Goal: Task Accomplishment & Management: Manage account settings

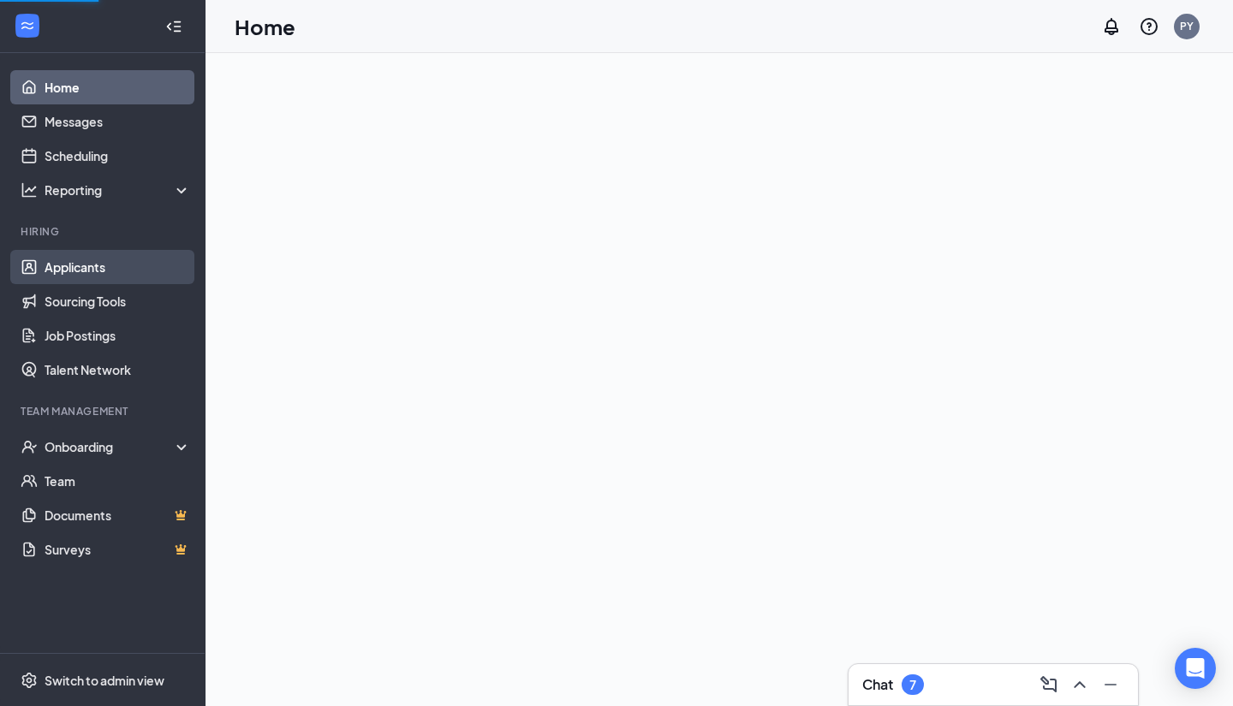
click at [80, 264] on link "Applicants" at bounding box center [118, 267] width 146 height 34
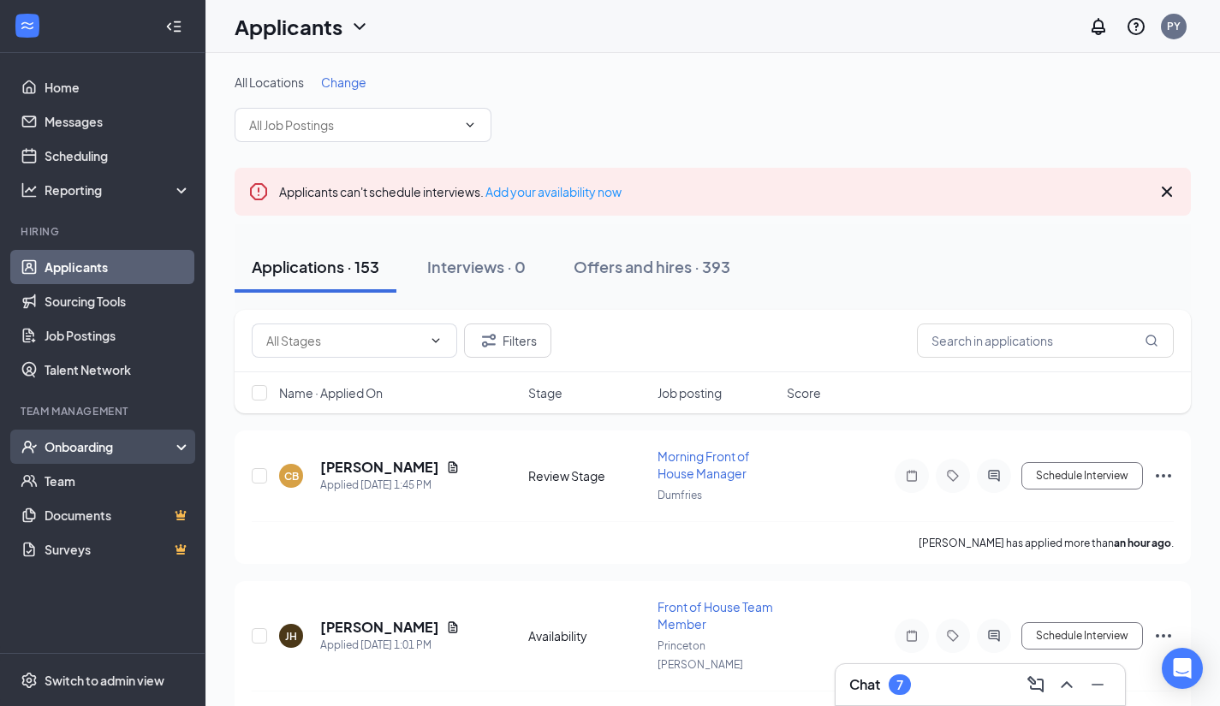
click at [74, 449] on div "Onboarding" at bounding box center [111, 446] width 132 height 17
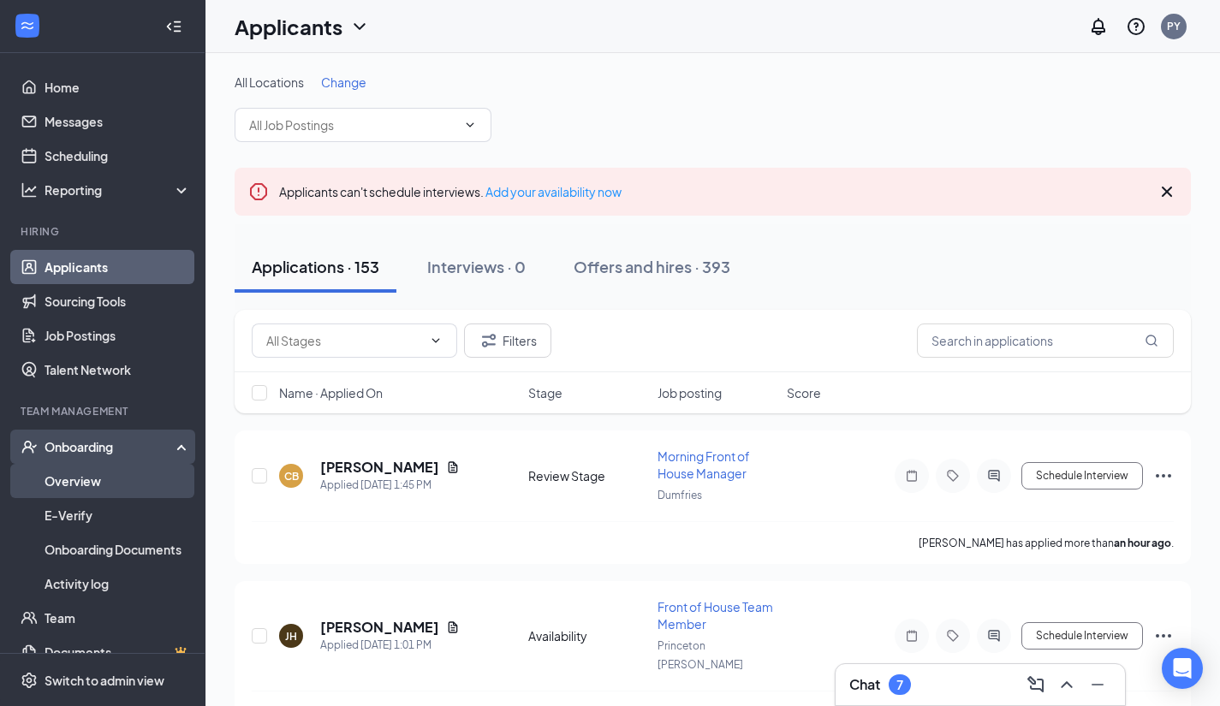
click at [73, 479] on link "Overview" at bounding box center [118, 481] width 146 height 34
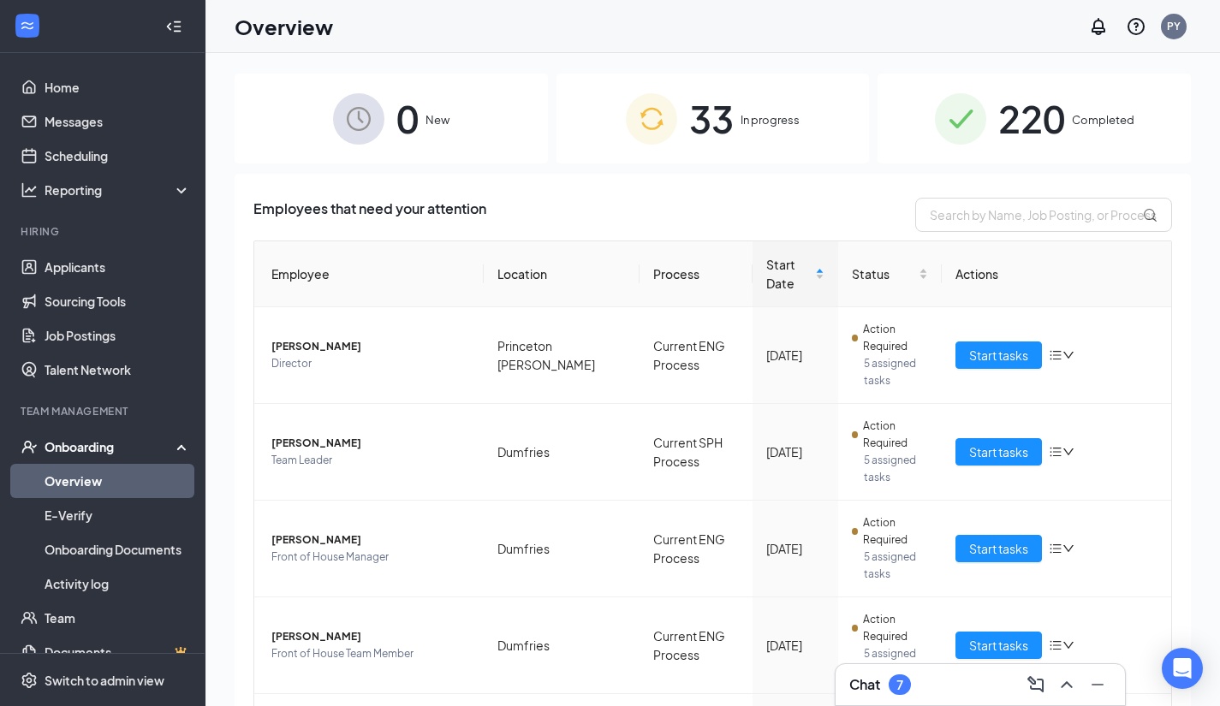
click at [745, 131] on div "33 In progress" at bounding box center [712, 119] width 313 height 90
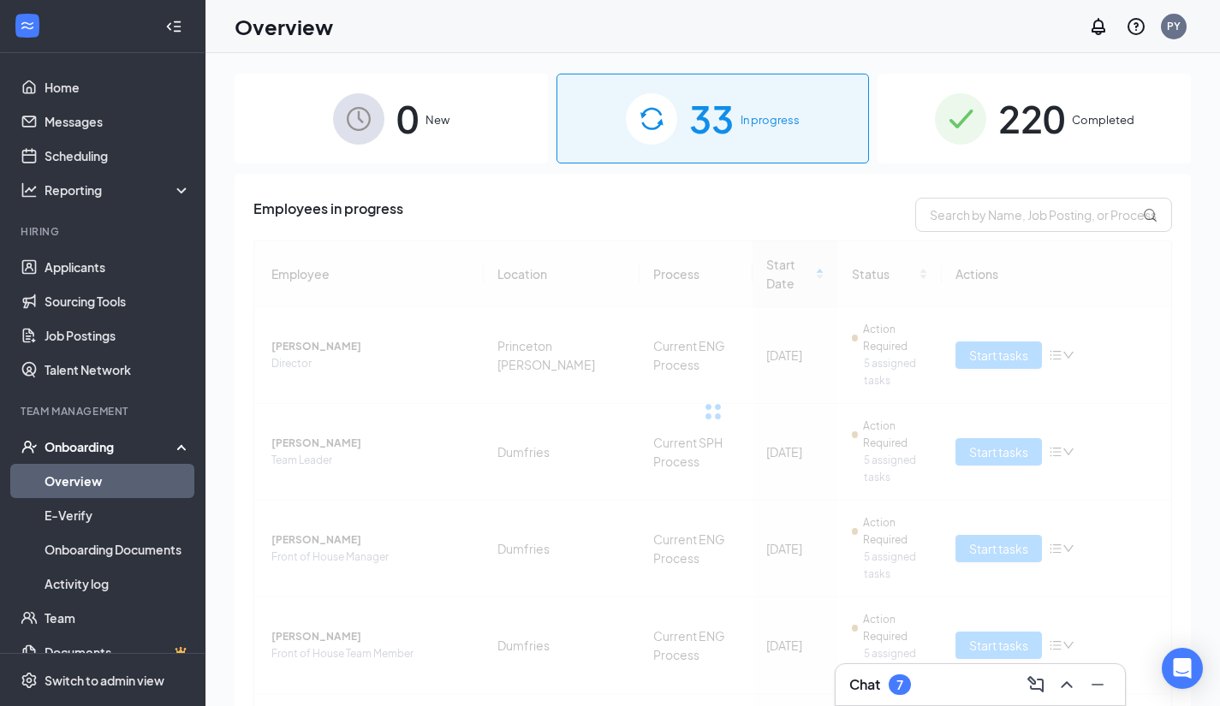
click at [800, 278] on div at bounding box center [712, 412] width 918 height 342
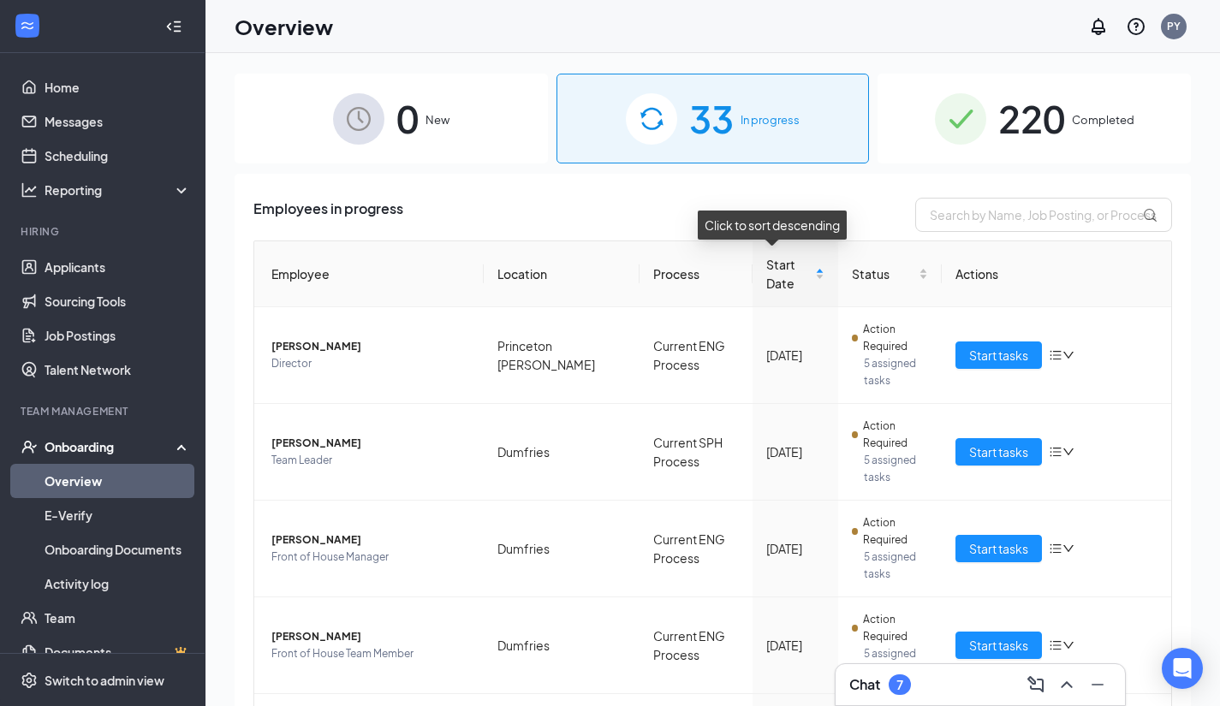
click at [800, 278] on div "Start Date" at bounding box center [795, 274] width 58 height 38
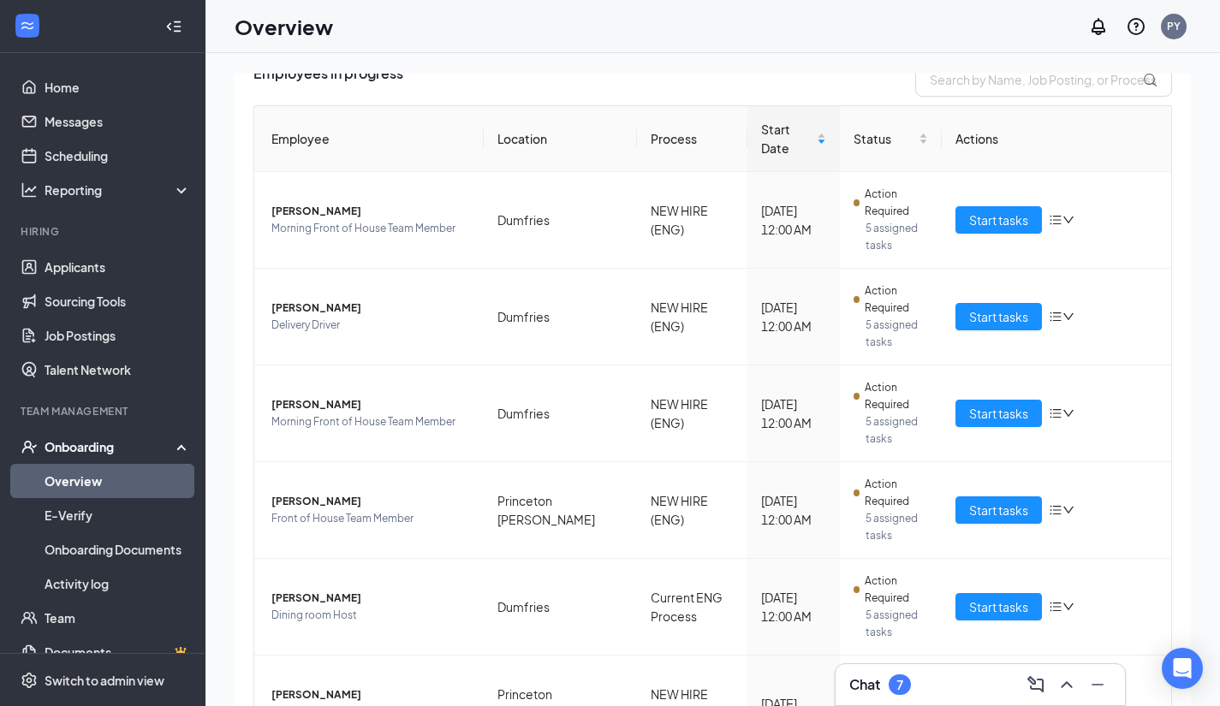
scroll to position [132, 0]
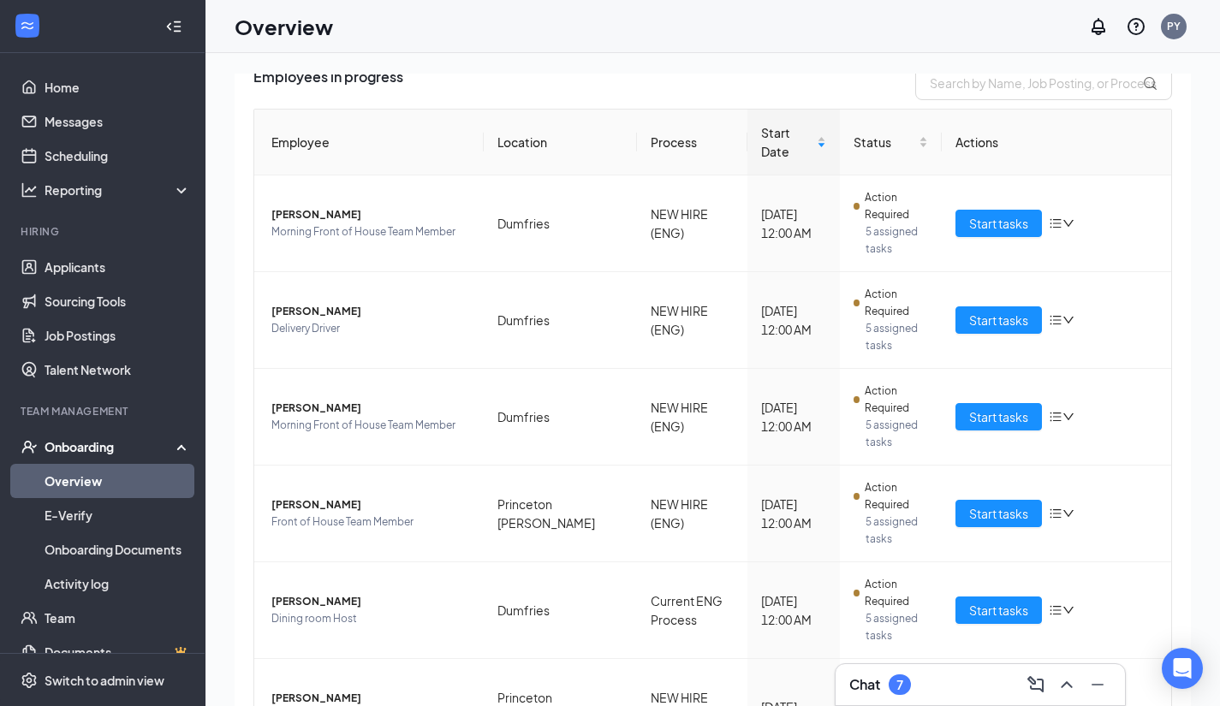
click at [667, 70] on div "0 New 33 In progress 220 Completed Employees in progress Employee Location Proc…" at bounding box center [712, 418] width 1014 height 730
click at [978, 214] on span "Start tasks" at bounding box center [998, 223] width 59 height 19
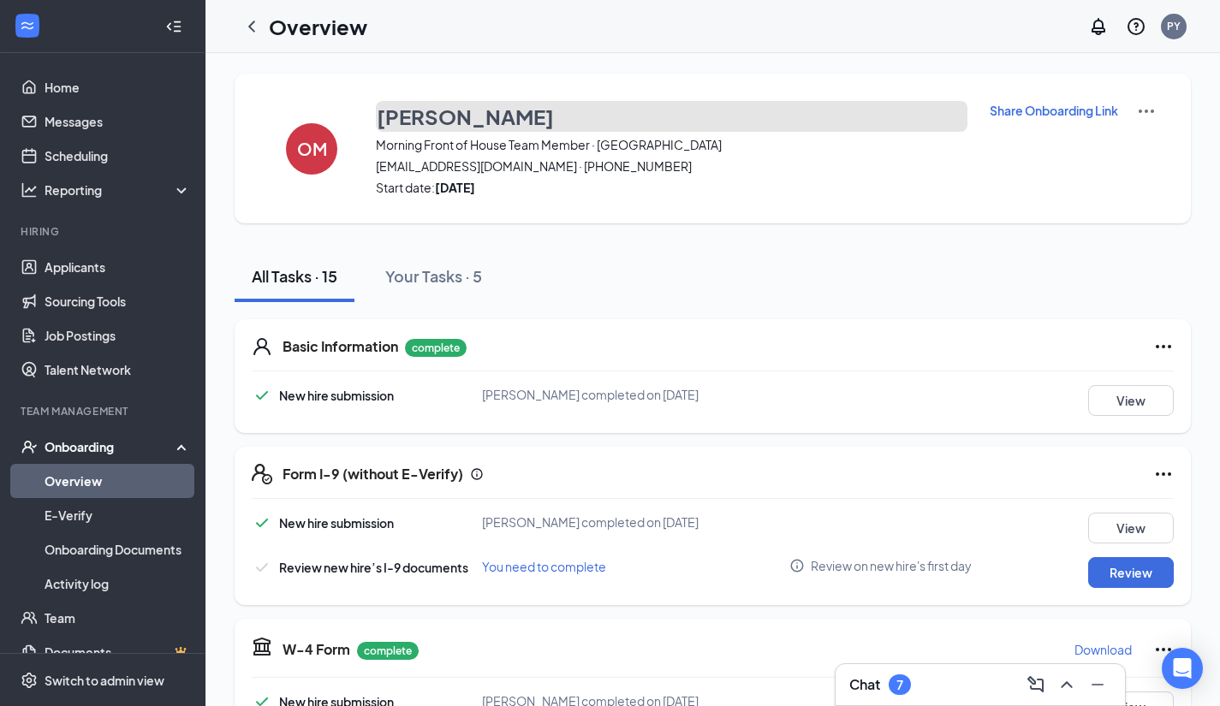
click at [439, 122] on h3 "[PERSON_NAME]" at bounding box center [465, 116] width 177 height 29
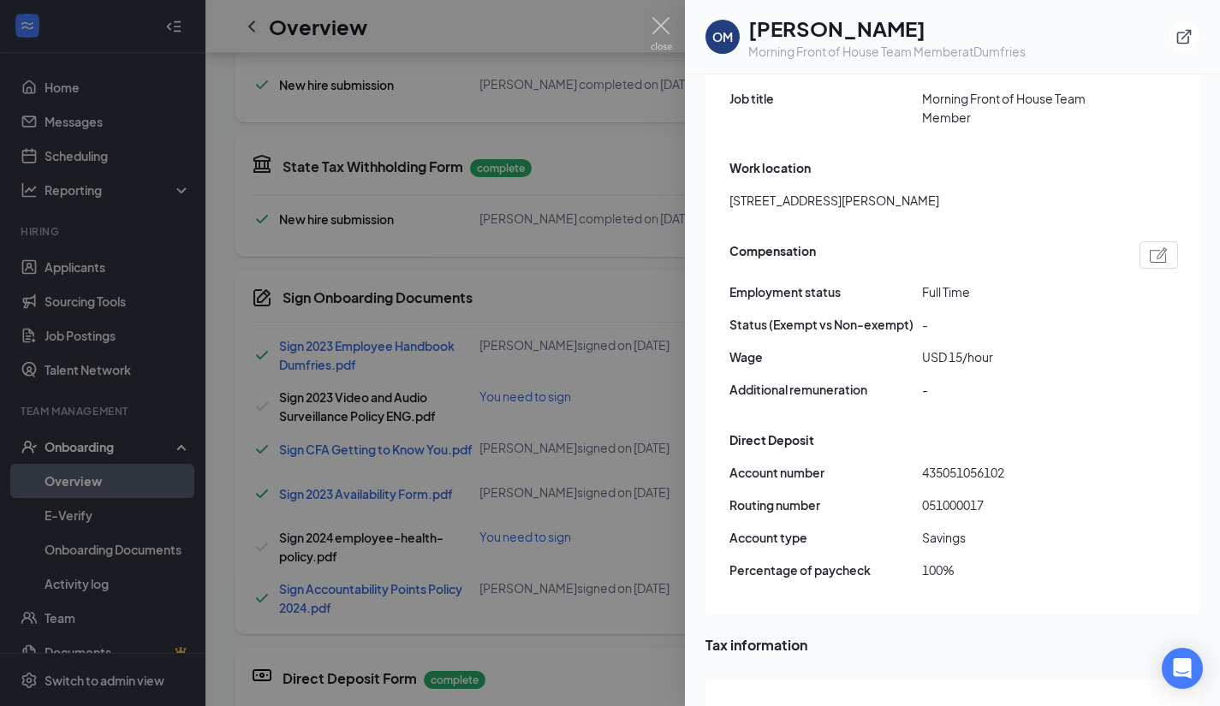
scroll to position [1658, 0]
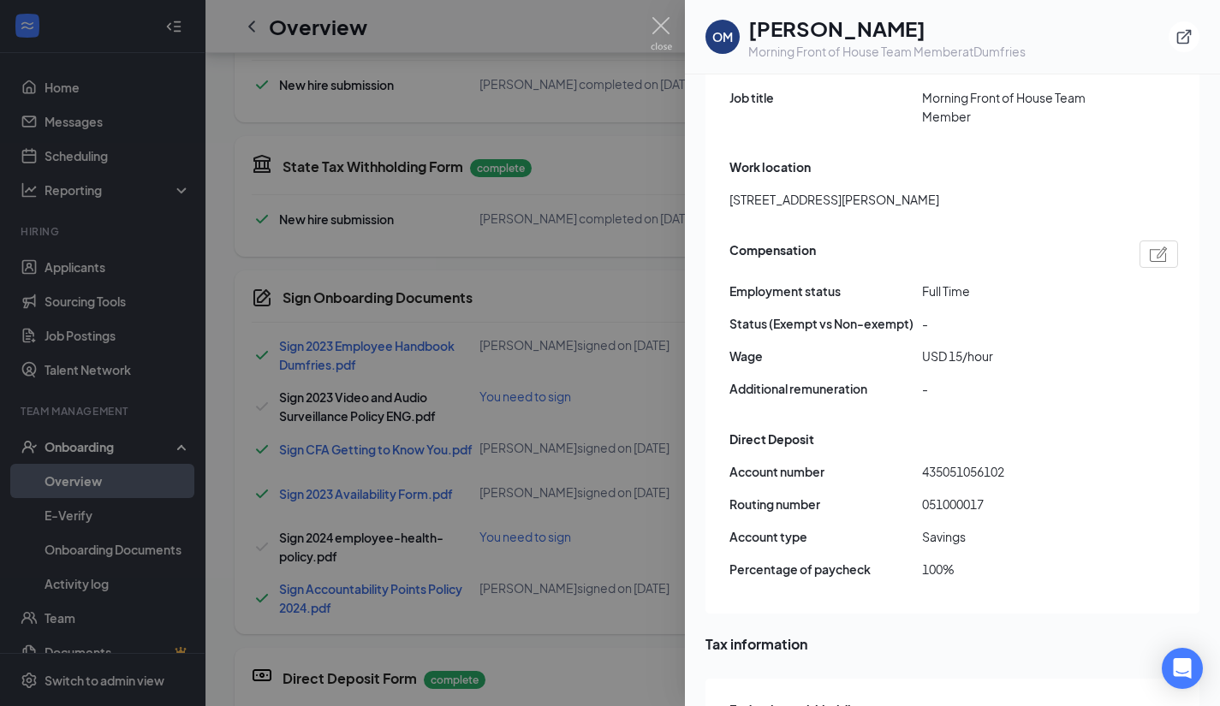
click at [605, 123] on div at bounding box center [610, 353] width 1220 height 706
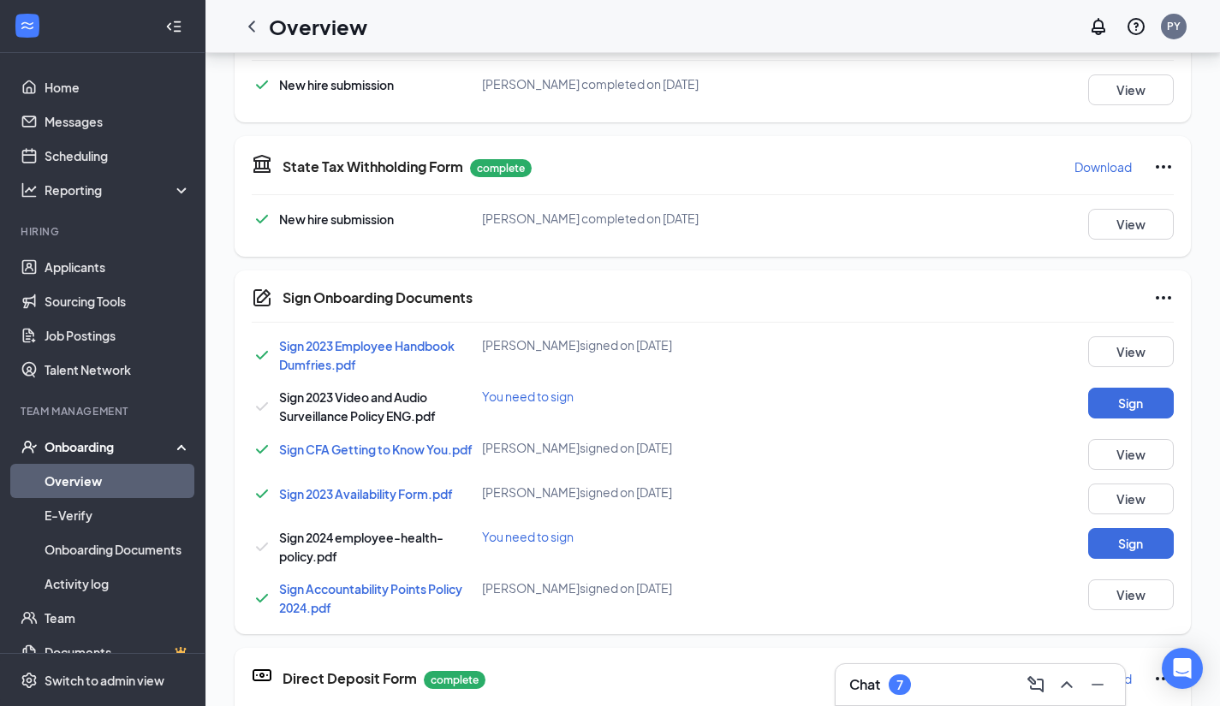
scroll to position [752, 0]
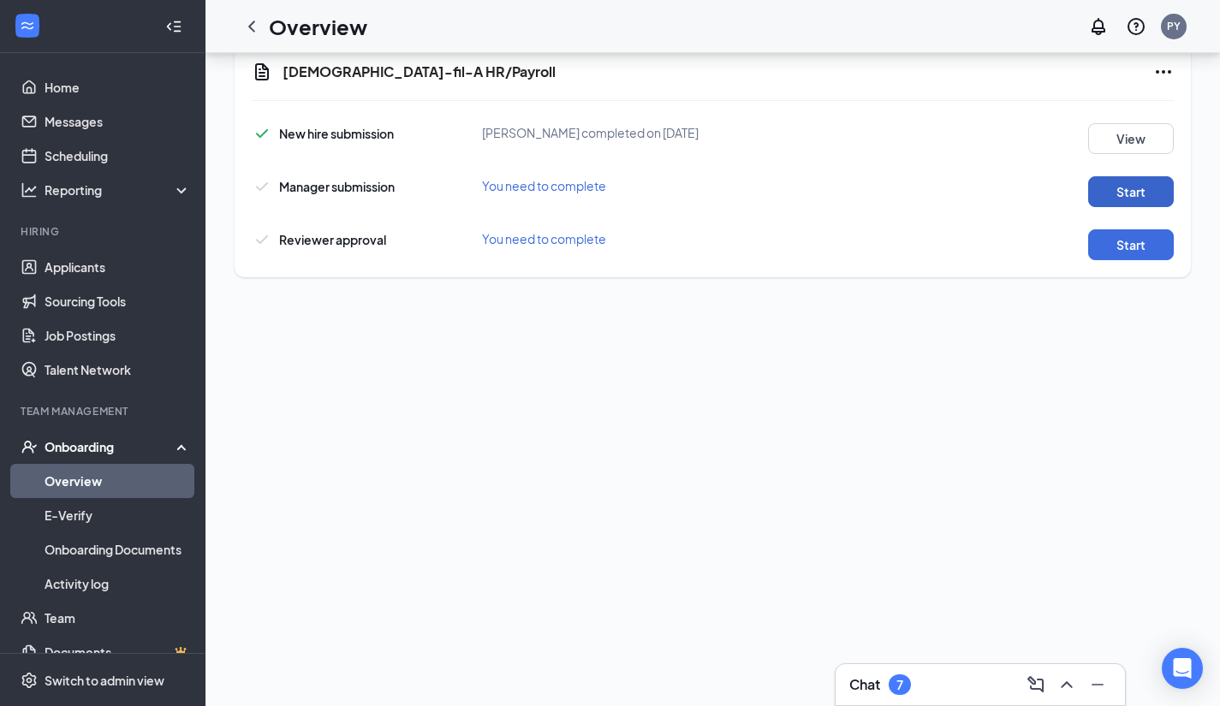
click at [1111, 187] on button "Start" at bounding box center [1131, 191] width 86 height 31
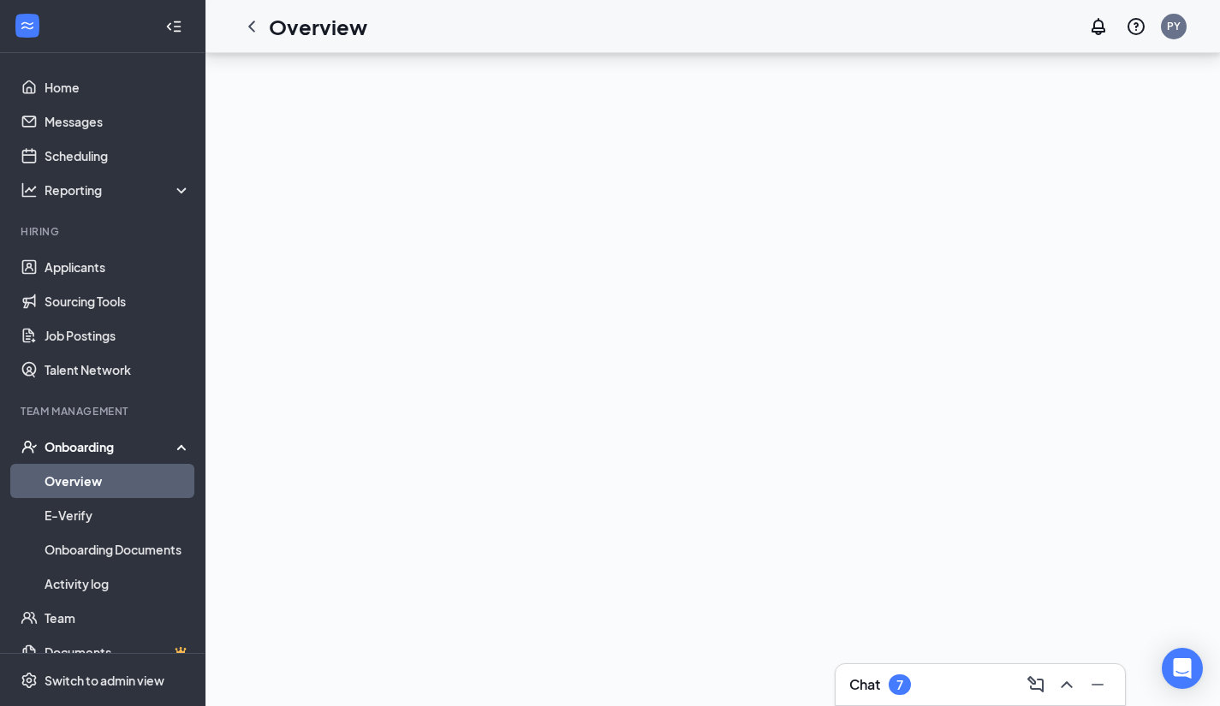
scroll to position [456, 0]
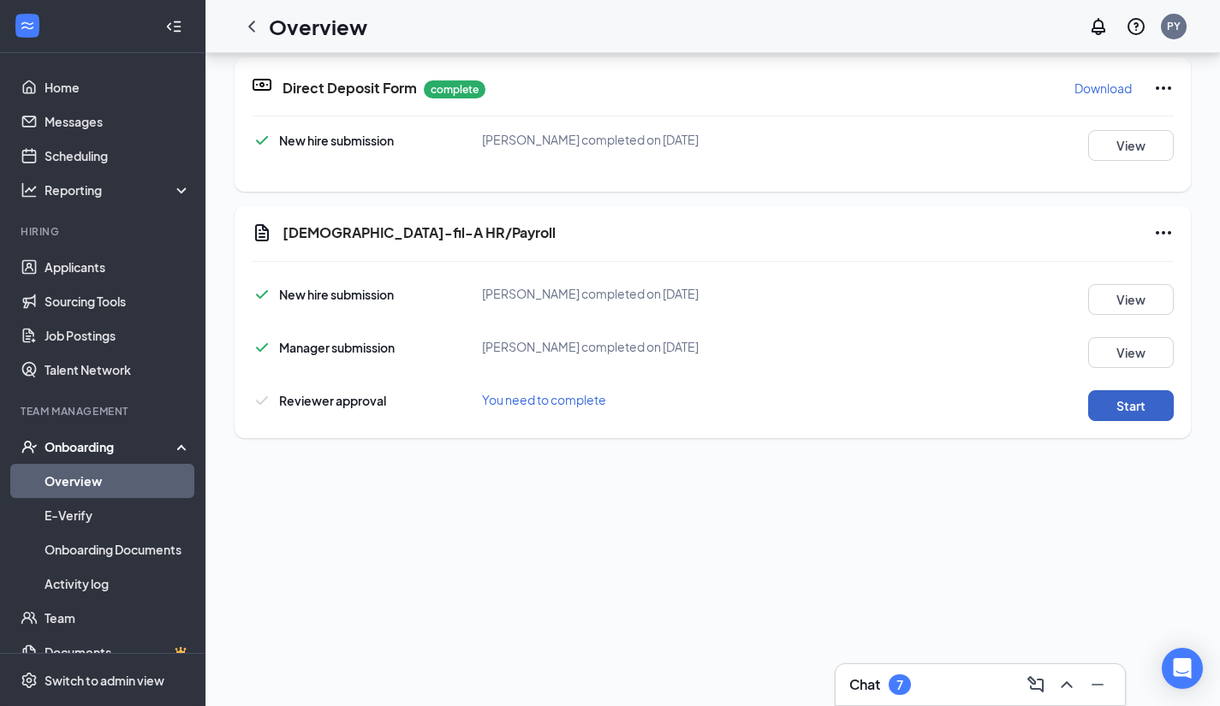
click at [1111, 407] on button "Start" at bounding box center [1131, 405] width 86 height 31
click at [252, 27] on icon "ChevronLeft" at bounding box center [251, 26] width 7 height 11
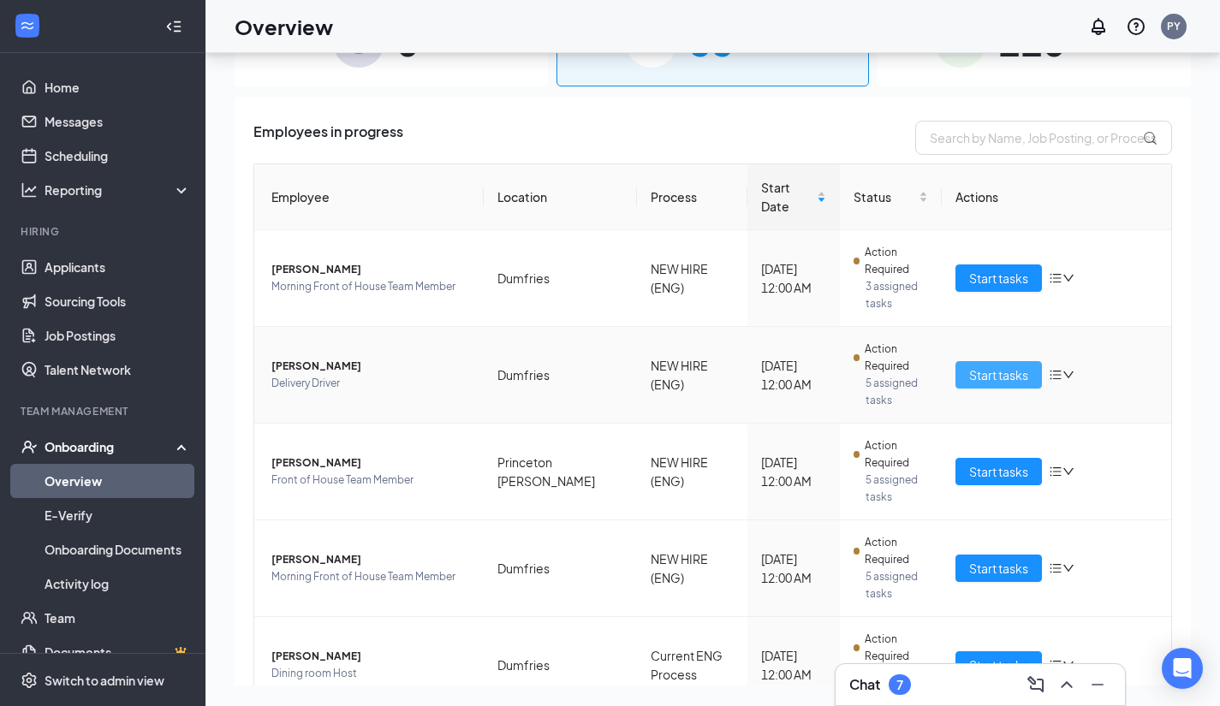
click at [1018, 365] on span "Start tasks" at bounding box center [998, 374] width 59 height 19
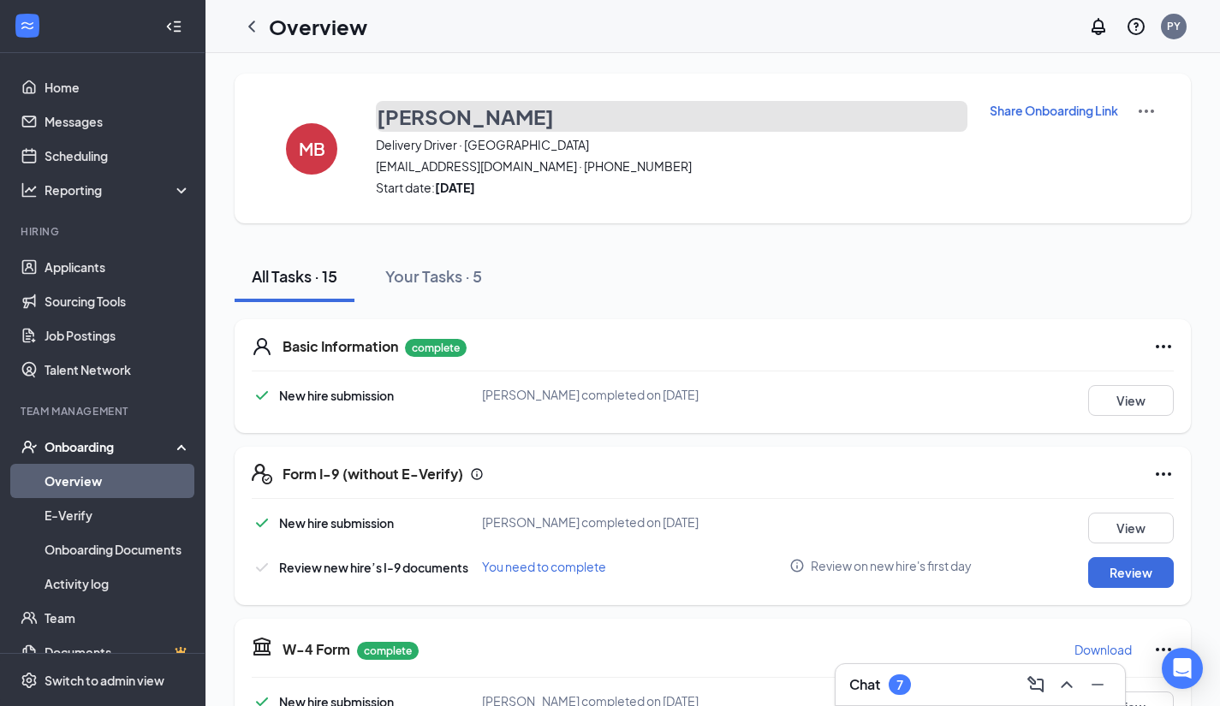
click at [441, 102] on h3 "[PERSON_NAME]" at bounding box center [465, 116] width 177 height 29
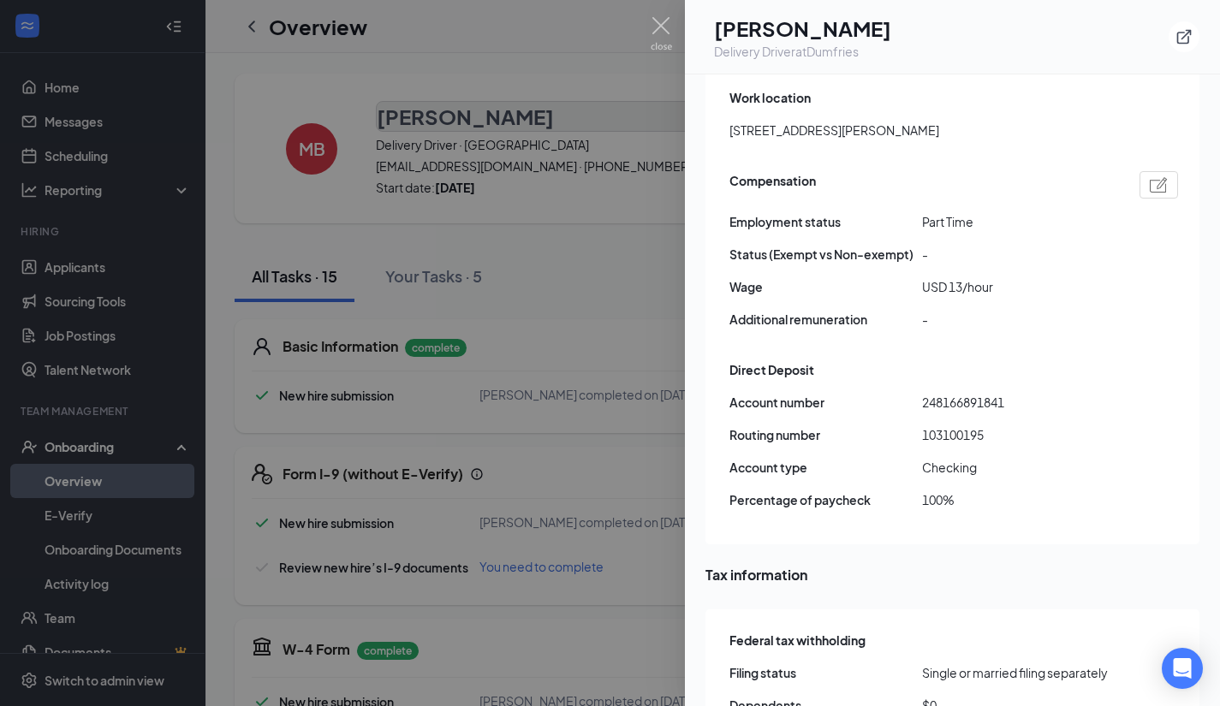
scroll to position [1138, 0]
click at [580, 338] on div at bounding box center [610, 353] width 1220 height 706
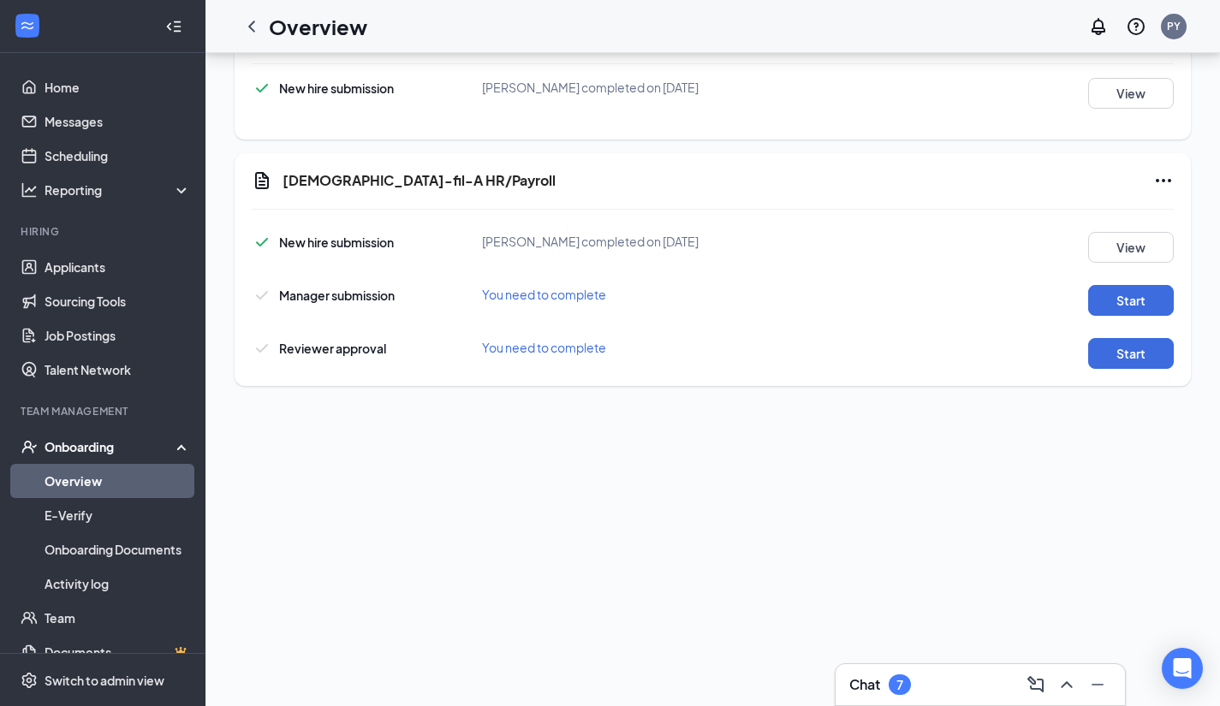
scroll to position [514, 0]
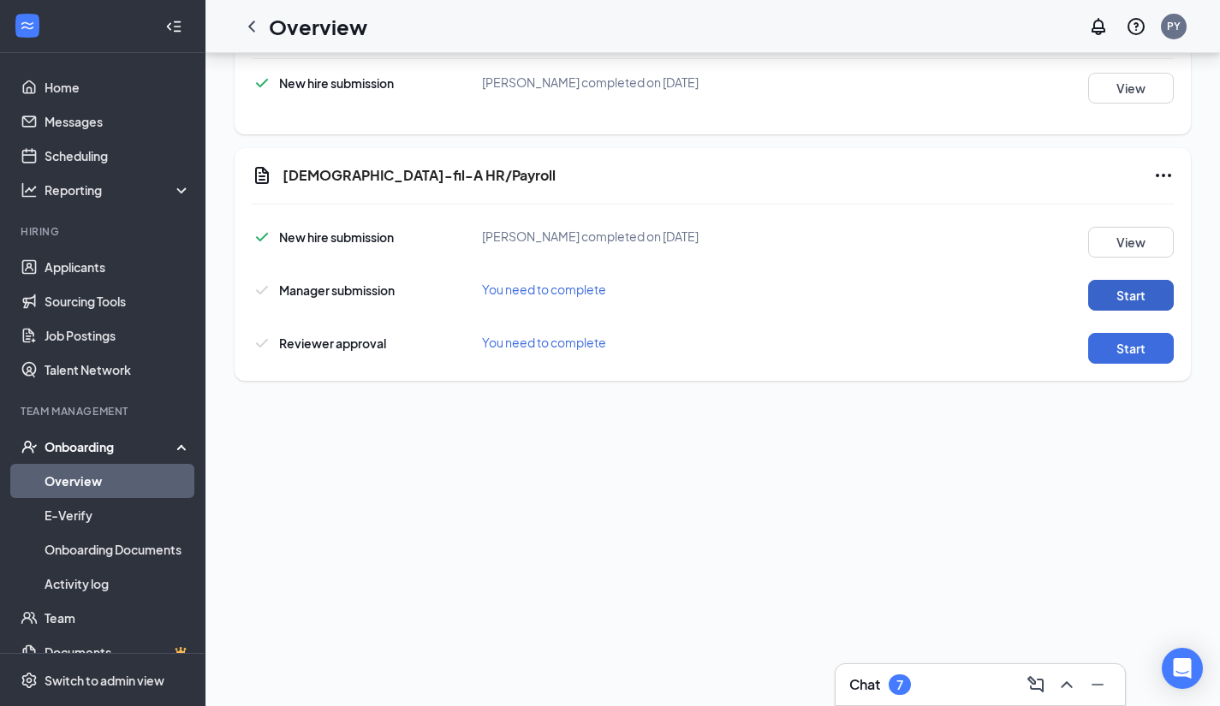
click at [1129, 309] on button "Start" at bounding box center [1131, 295] width 86 height 31
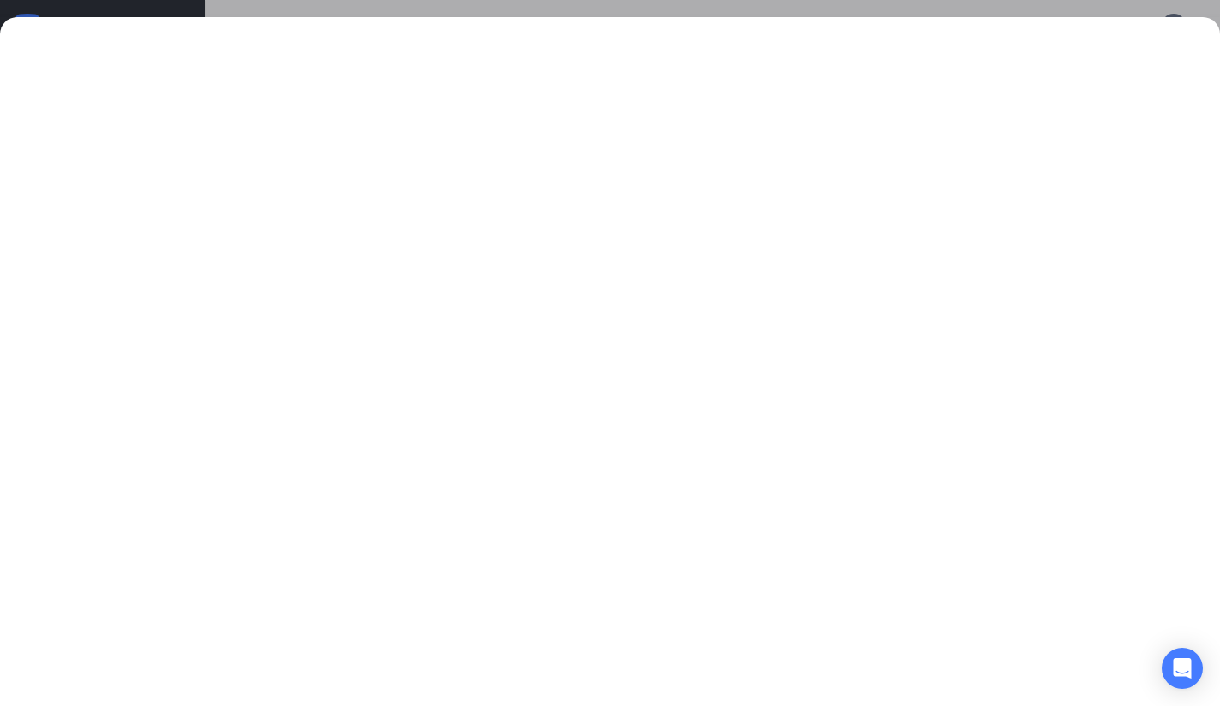
scroll to position [248, 0]
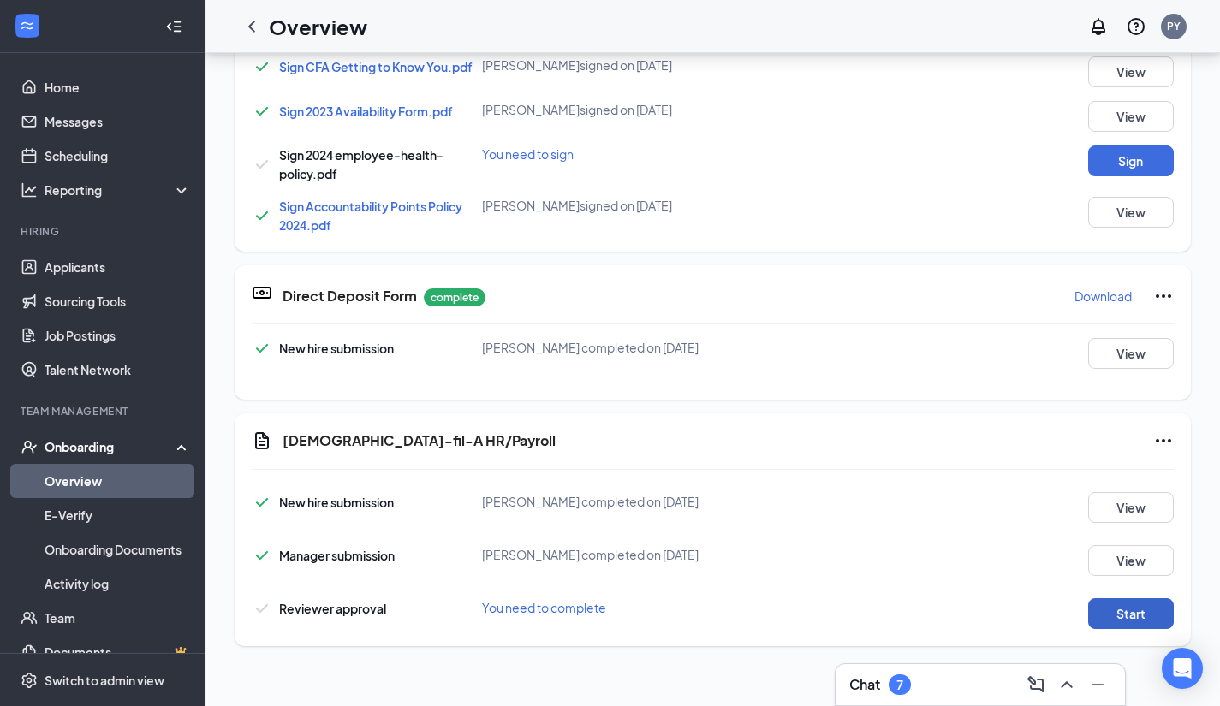
click at [1142, 621] on button "Start" at bounding box center [1131, 613] width 86 height 31
click at [252, 29] on icon "ChevronLeft" at bounding box center [251, 26] width 7 height 11
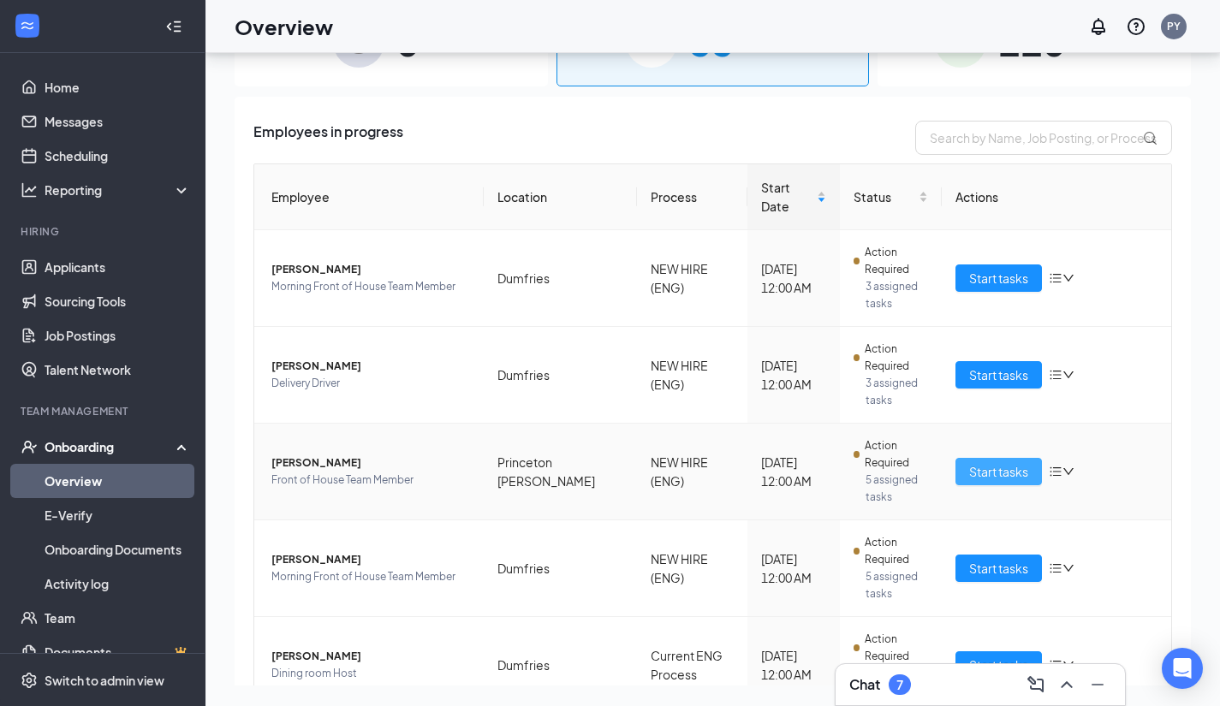
click at [969, 462] on span "Start tasks" at bounding box center [998, 471] width 59 height 19
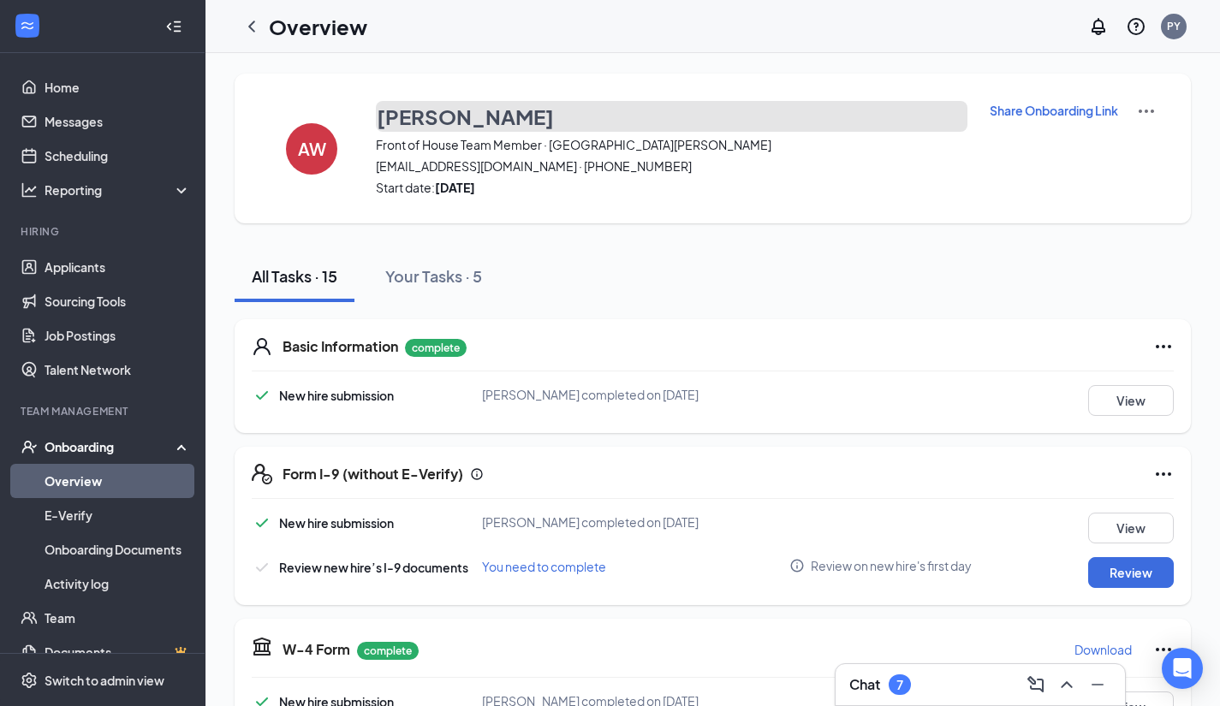
click at [461, 104] on h3 "[PERSON_NAME]" at bounding box center [465, 116] width 177 height 29
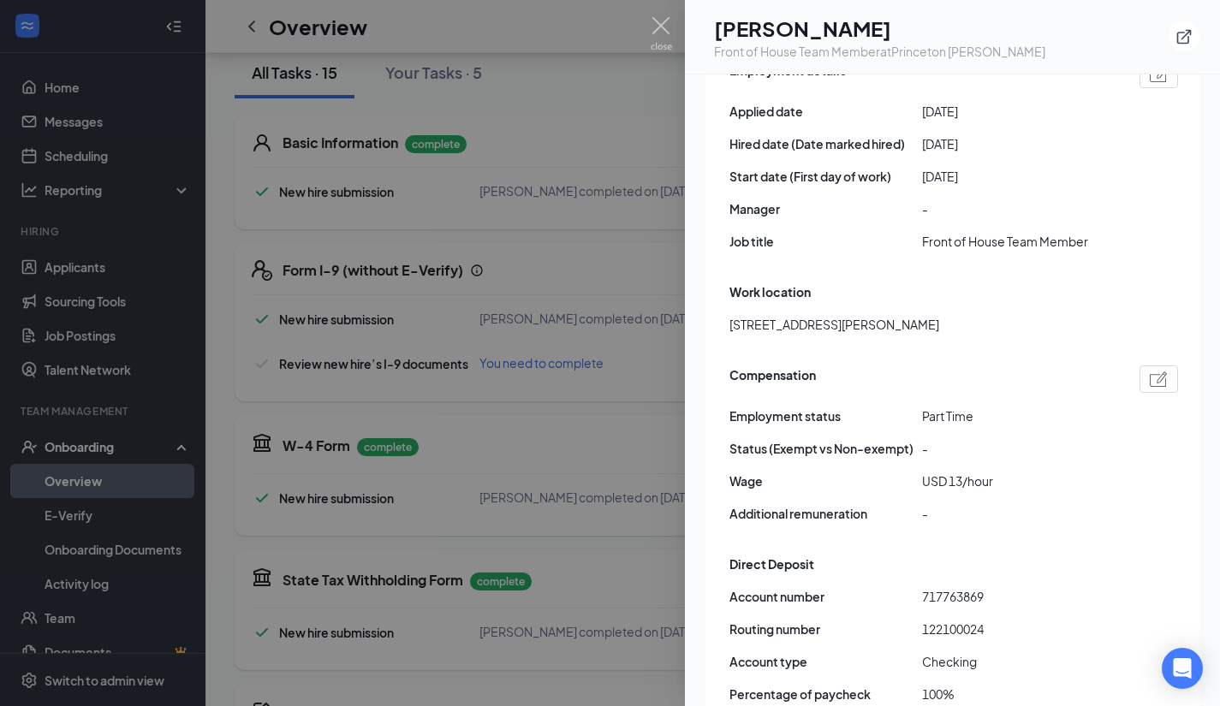
scroll to position [960, 0]
click at [597, 282] on div at bounding box center [610, 353] width 1220 height 706
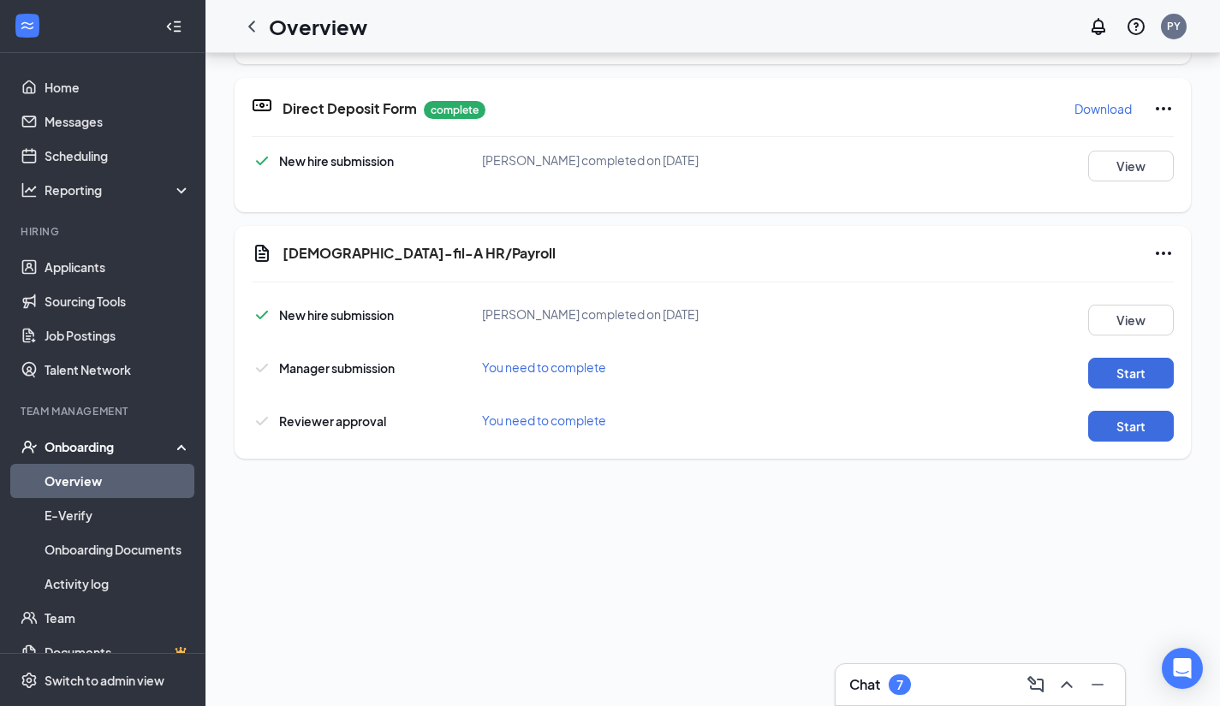
scroll to position [721, 0]
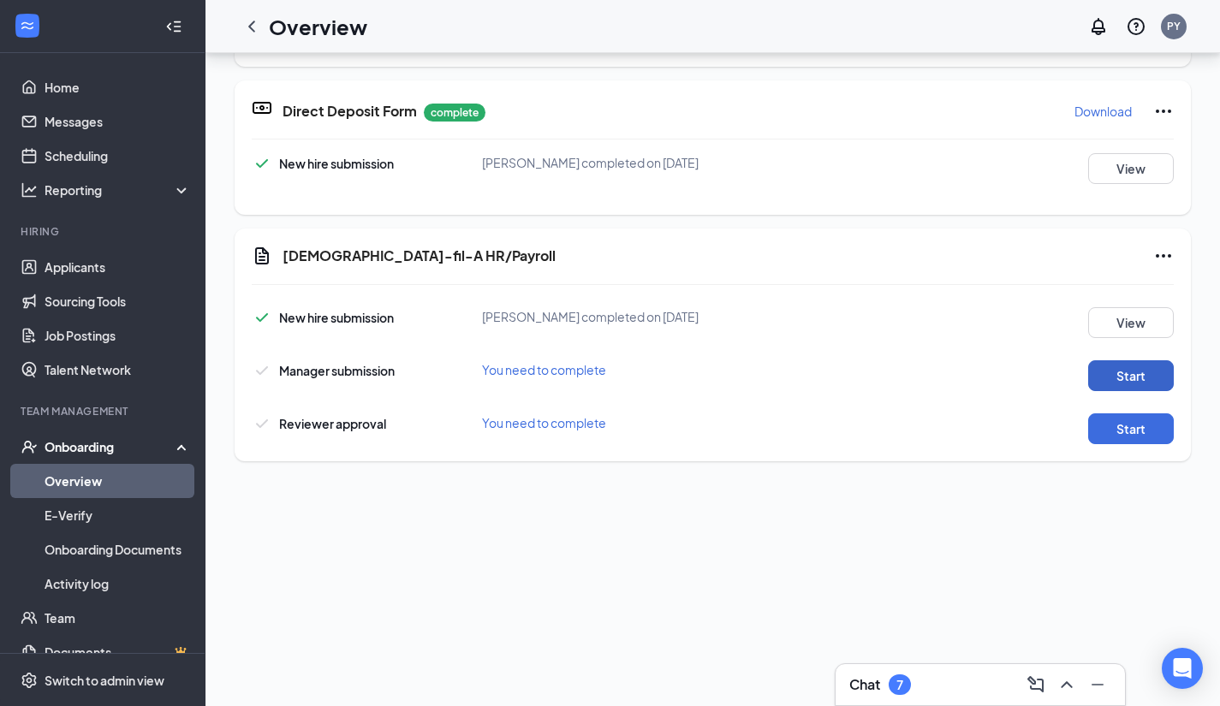
click at [1128, 379] on button "Start" at bounding box center [1131, 375] width 86 height 31
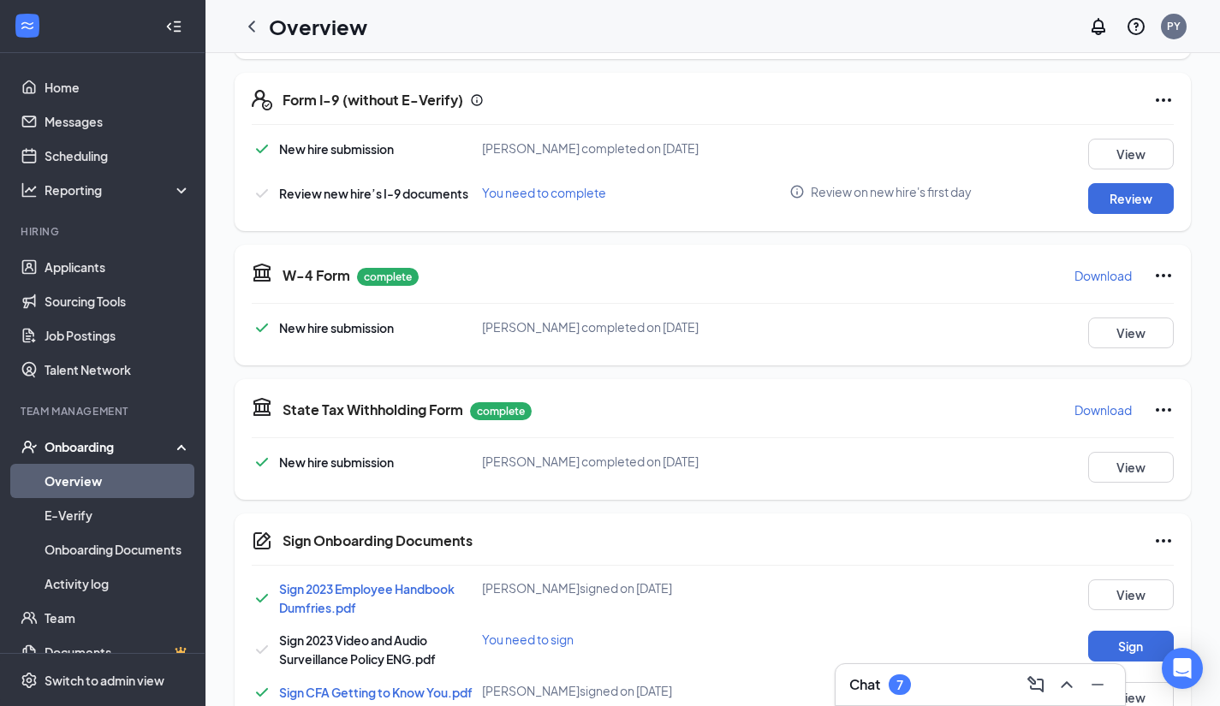
scroll to position [0, 0]
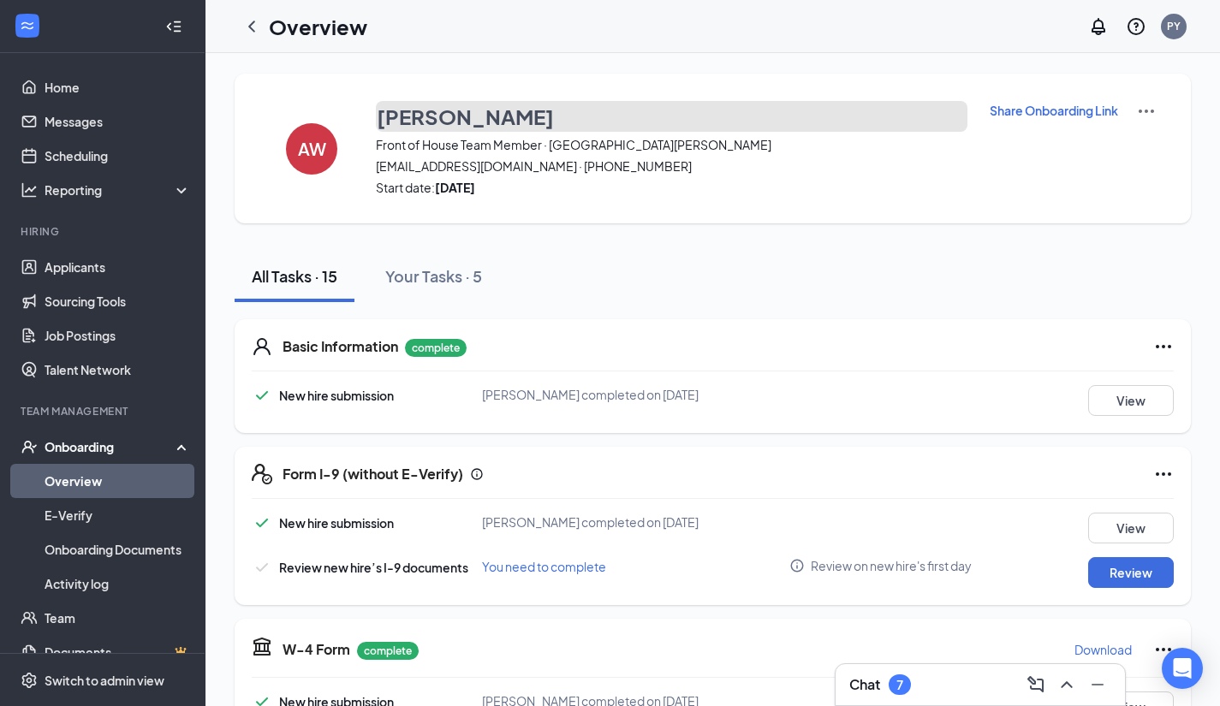
click at [489, 122] on h3 "[PERSON_NAME]" at bounding box center [465, 116] width 177 height 29
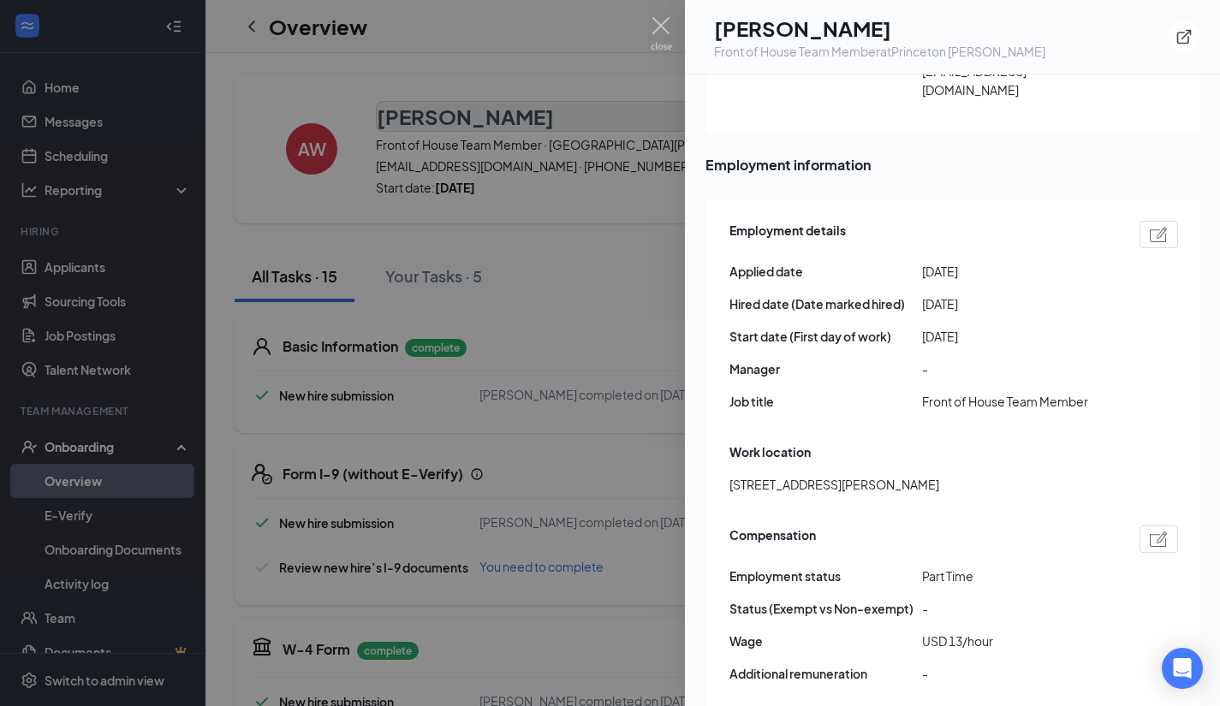
scroll to position [805, 0]
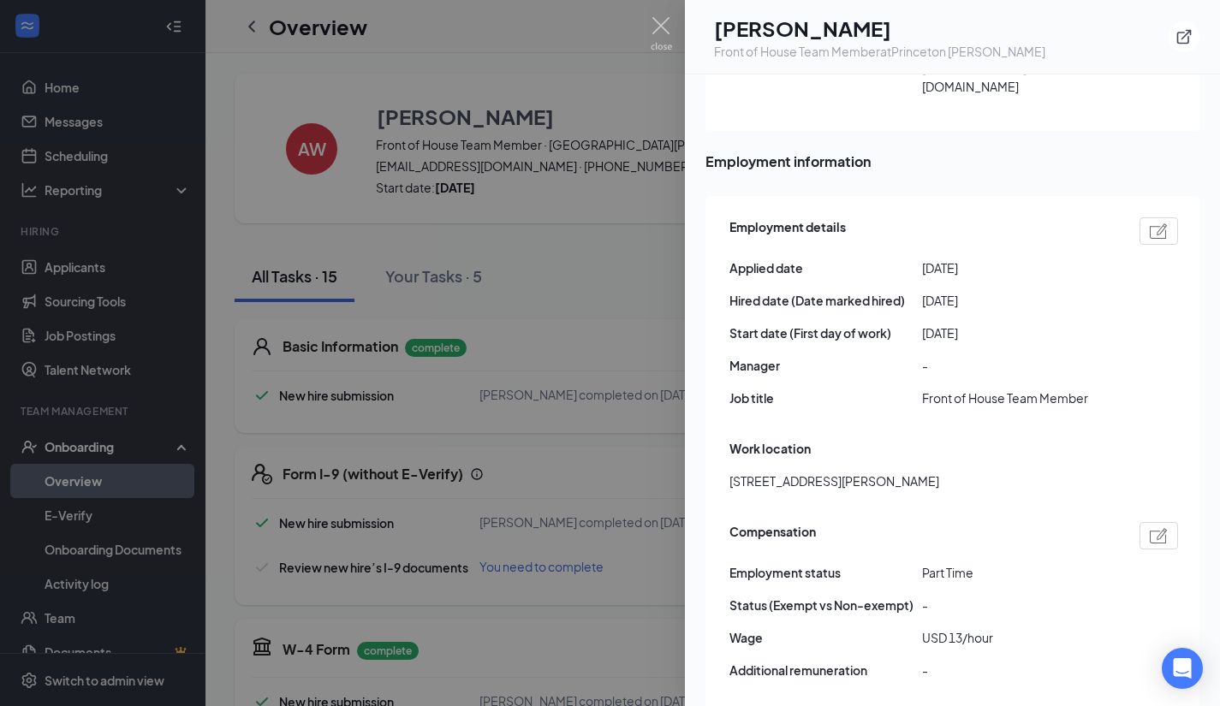
click at [651, 478] on div at bounding box center [610, 353] width 1220 height 706
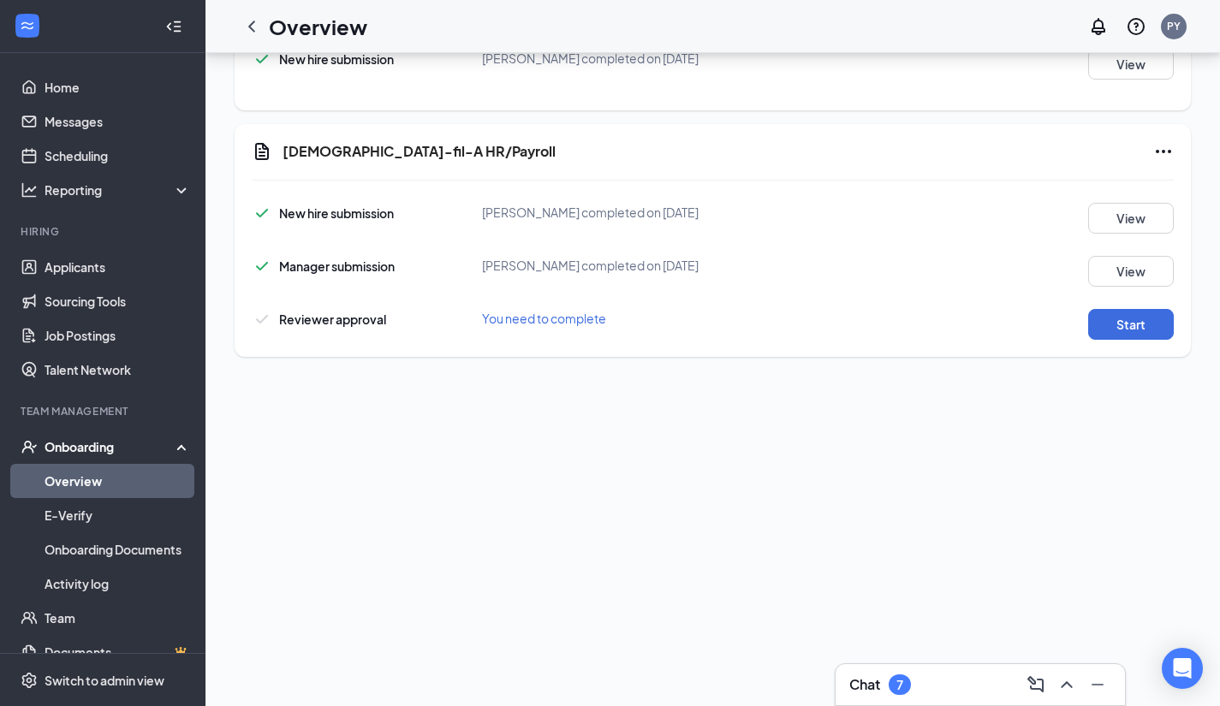
scroll to position [313, 0]
click at [1130, 323] on button "Start" at bounding box center [1131, 326] width 86 height 31
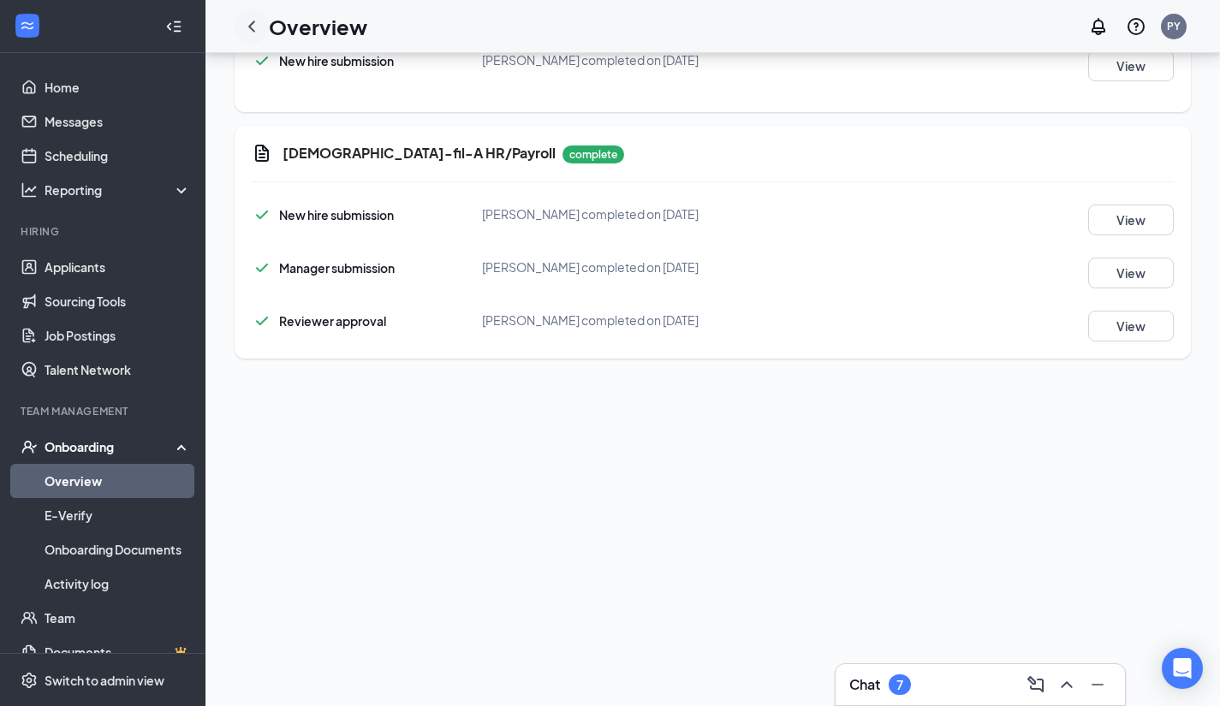
click at [254, 31] on icon "ChevronLeft" at bounding box center [251, 26] width 7 height 11
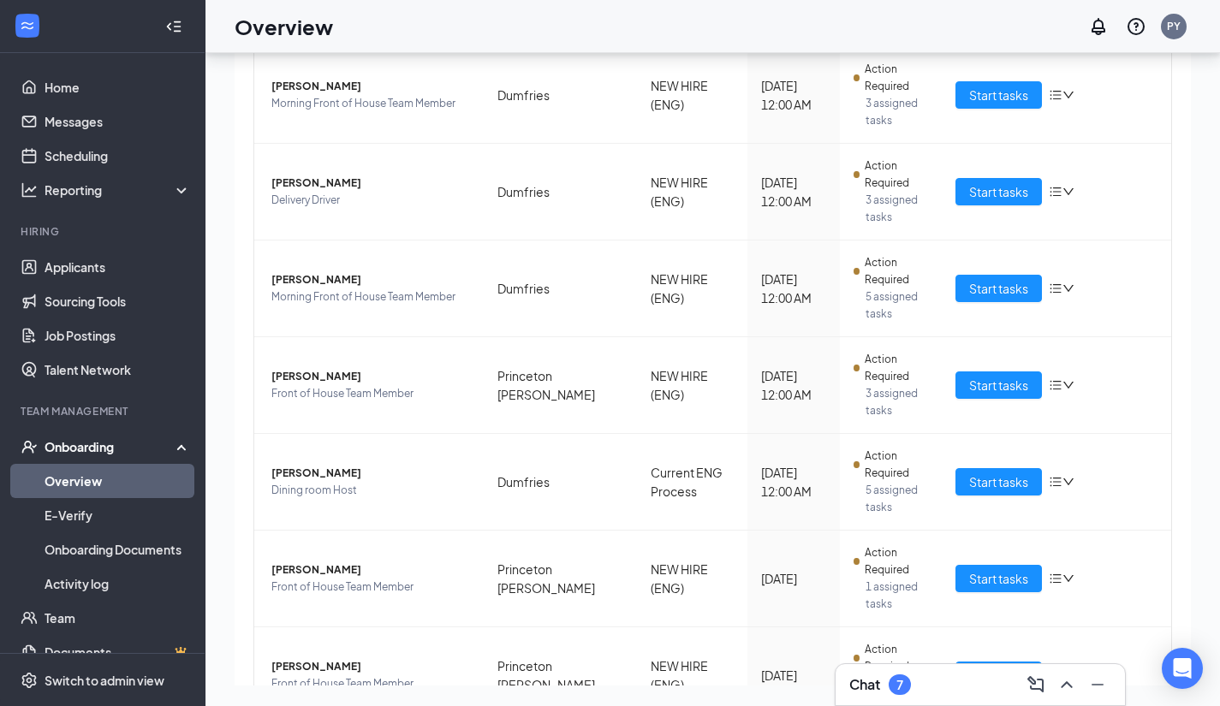
scroll to position [253, 0]
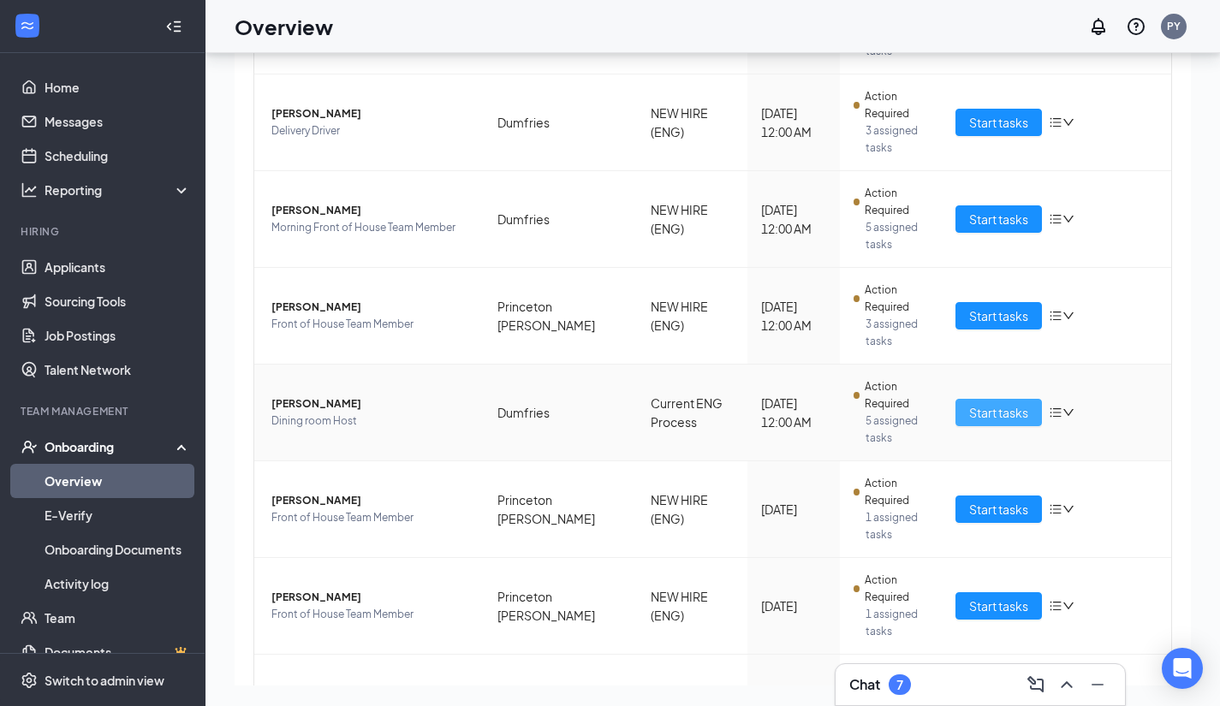
click at [993, 403] on span "Start tasks" at bounding box center [998, 412] width 59 height 19
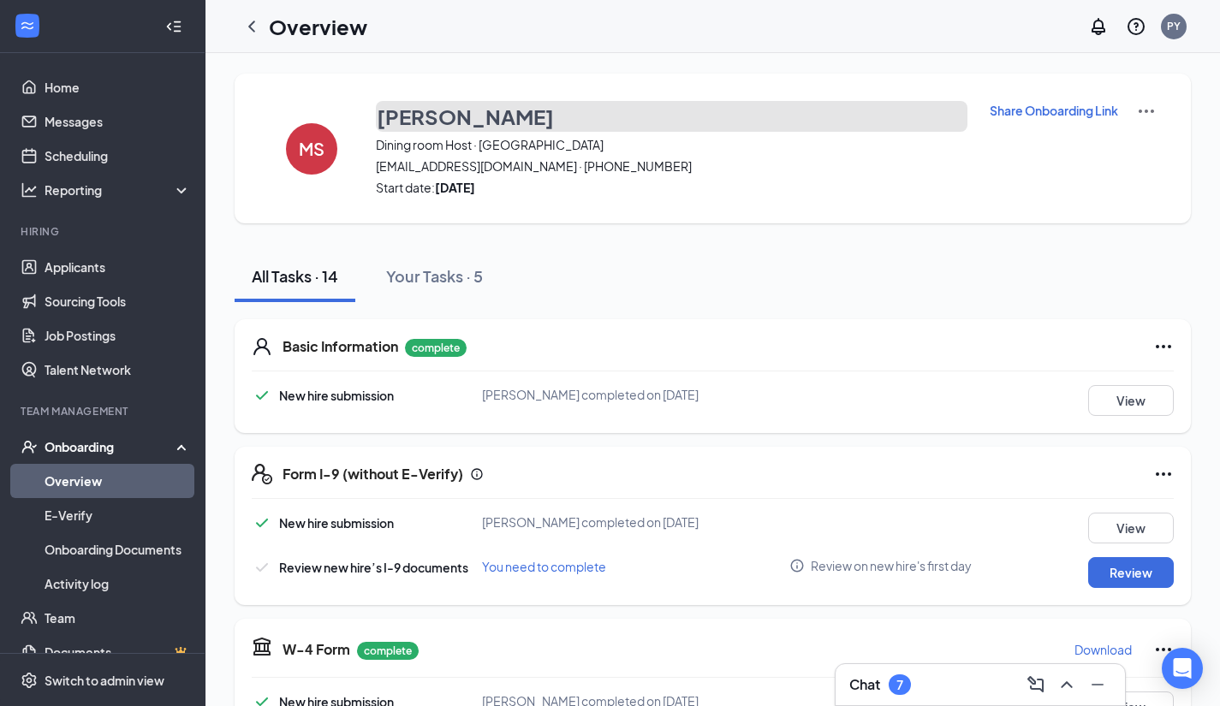
click at [487, 113] on h3 "[PERSON_NAME]" at bounding box center [465, 116] width 177 height 29
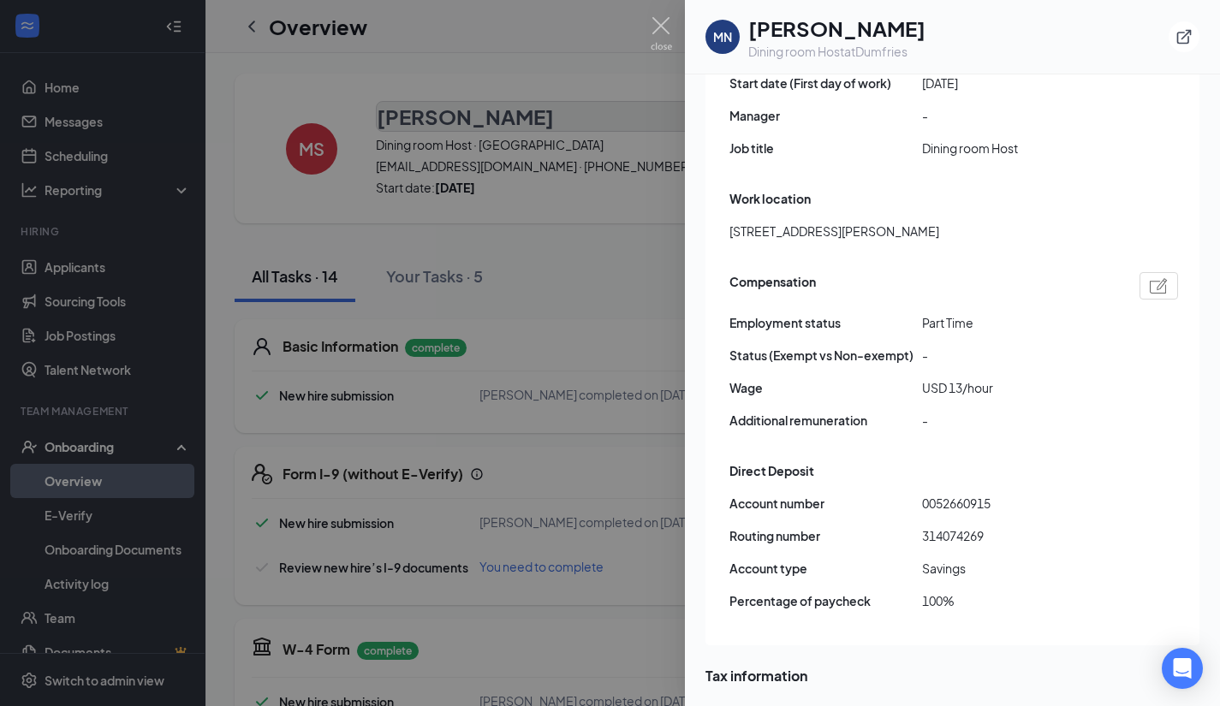
scroll to position [1073, 0]
click at [619, 348] on div at bounding box center [610, 353] width 1220 height 706
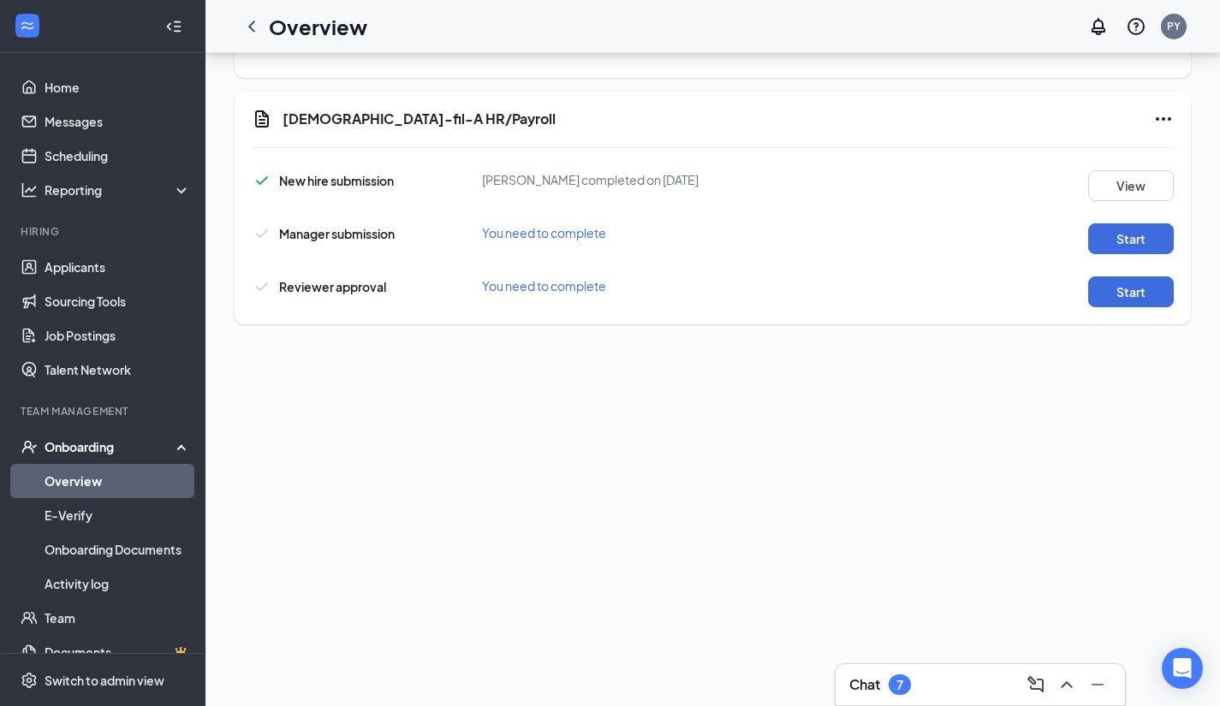
scroll to position [335, 0]
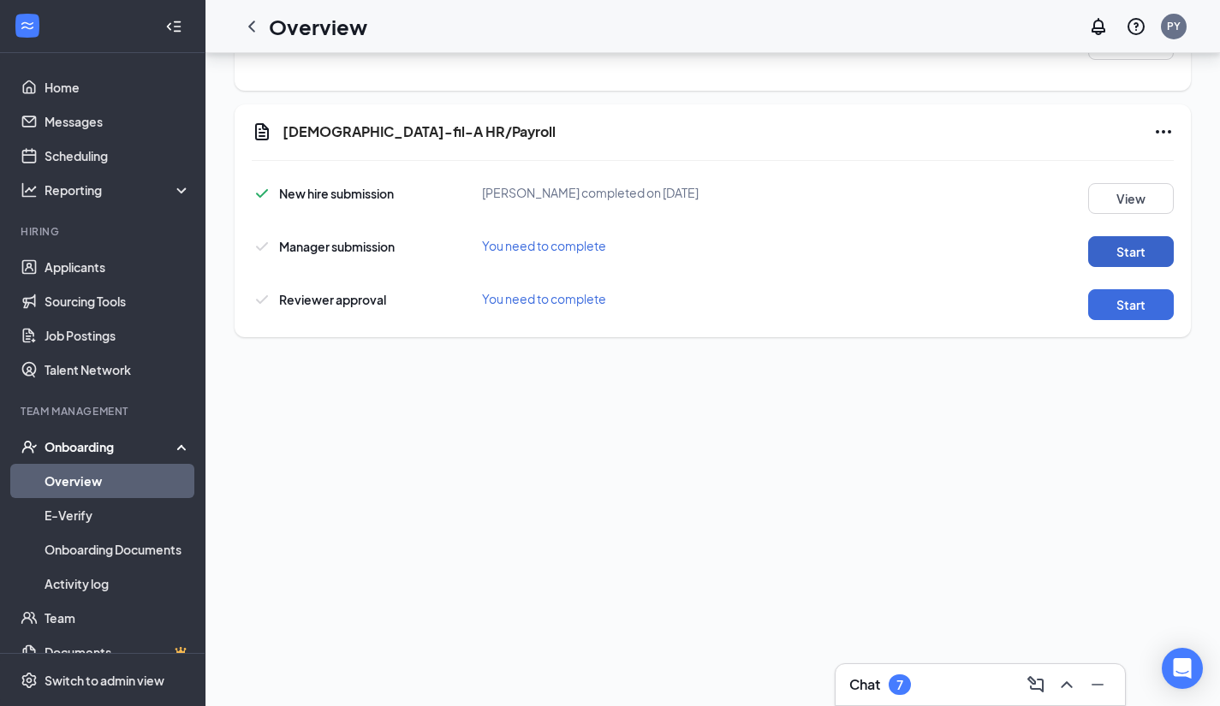
click at [1138, 252] on button "Start" at bounding box center [1131, 251] width 86 height 31
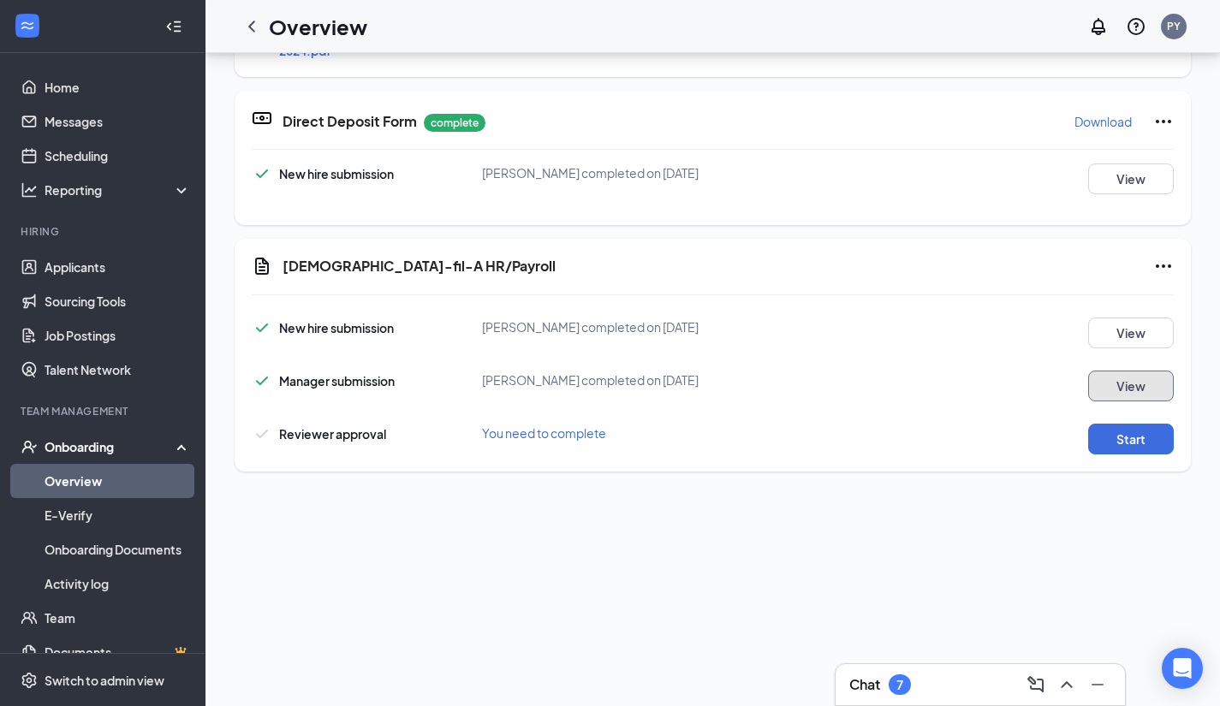
scroll to position [546, 0]
click at [1100, 450] on button "Start" at bounding box center [1131, 439] width 86 height 31
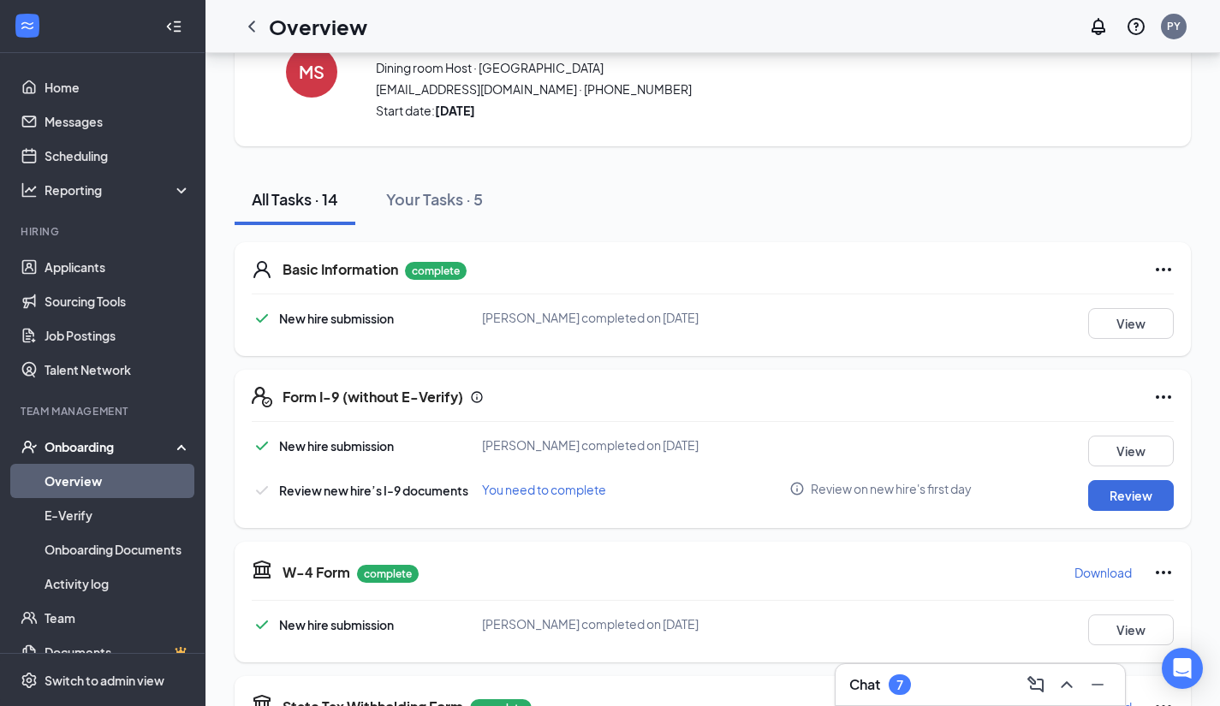
scroll to position [0, 0]
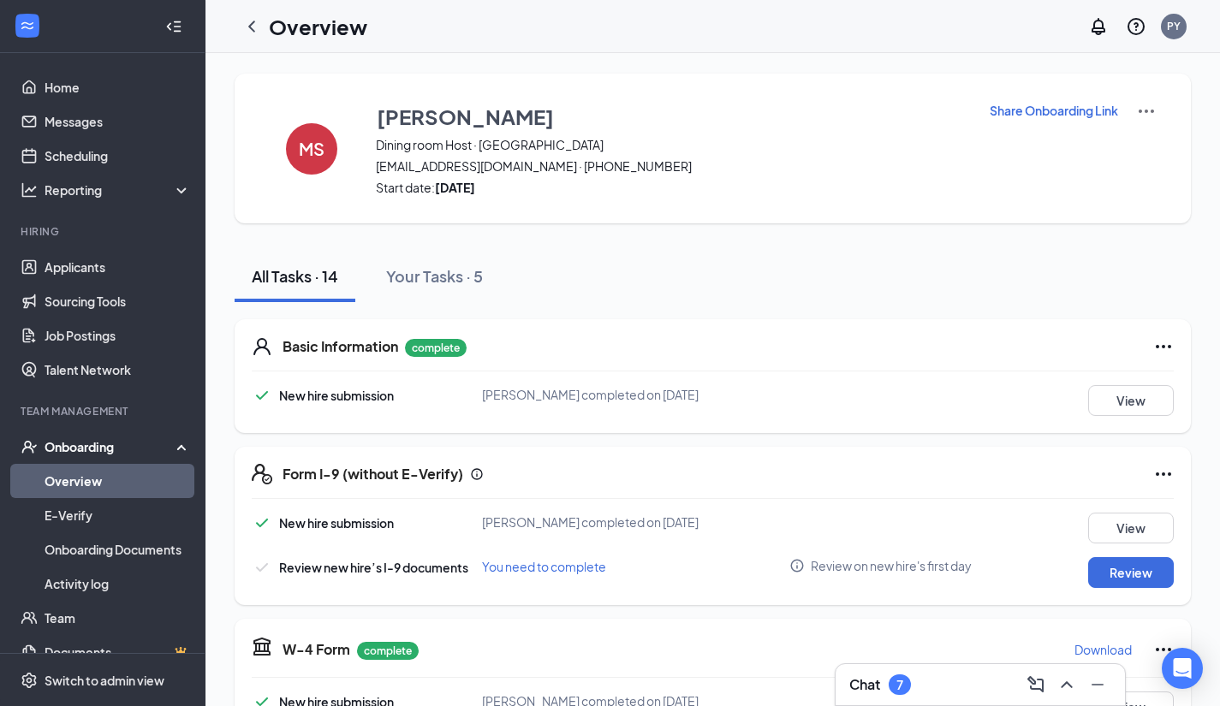
click at [251, 25] on icon "ChevronLeft" at bounding box center [251, 26] width 7 height 11
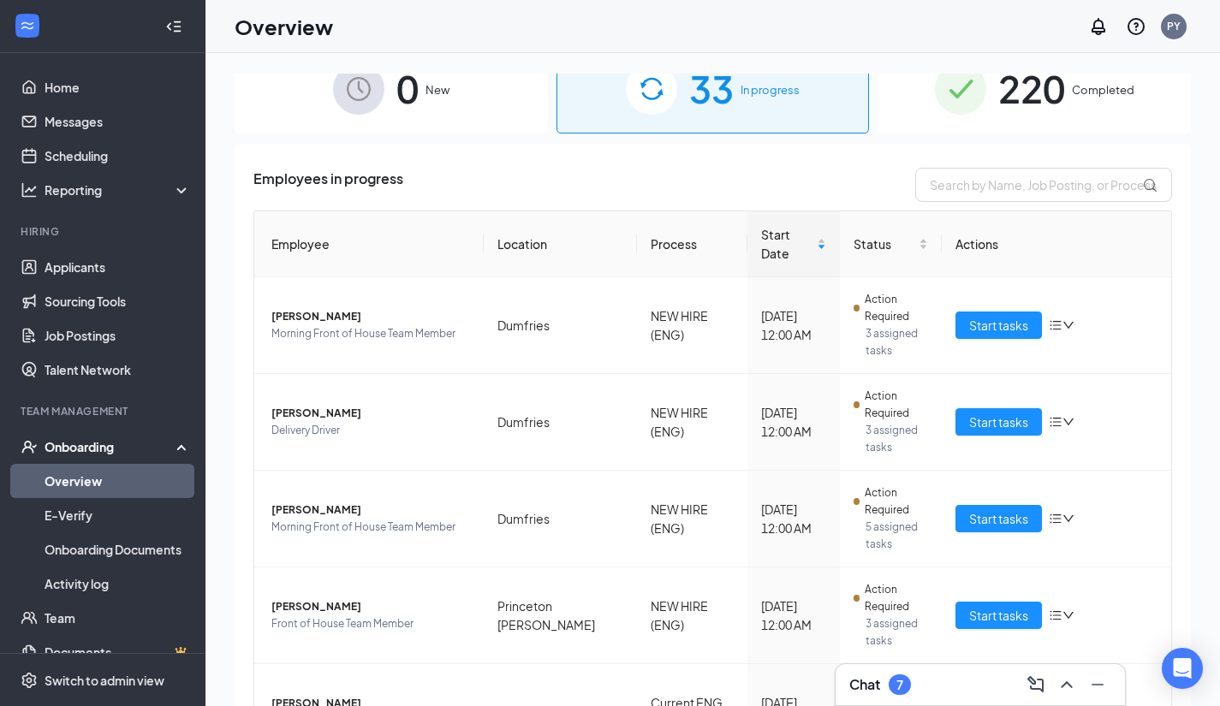
scroll to position [36, 0]
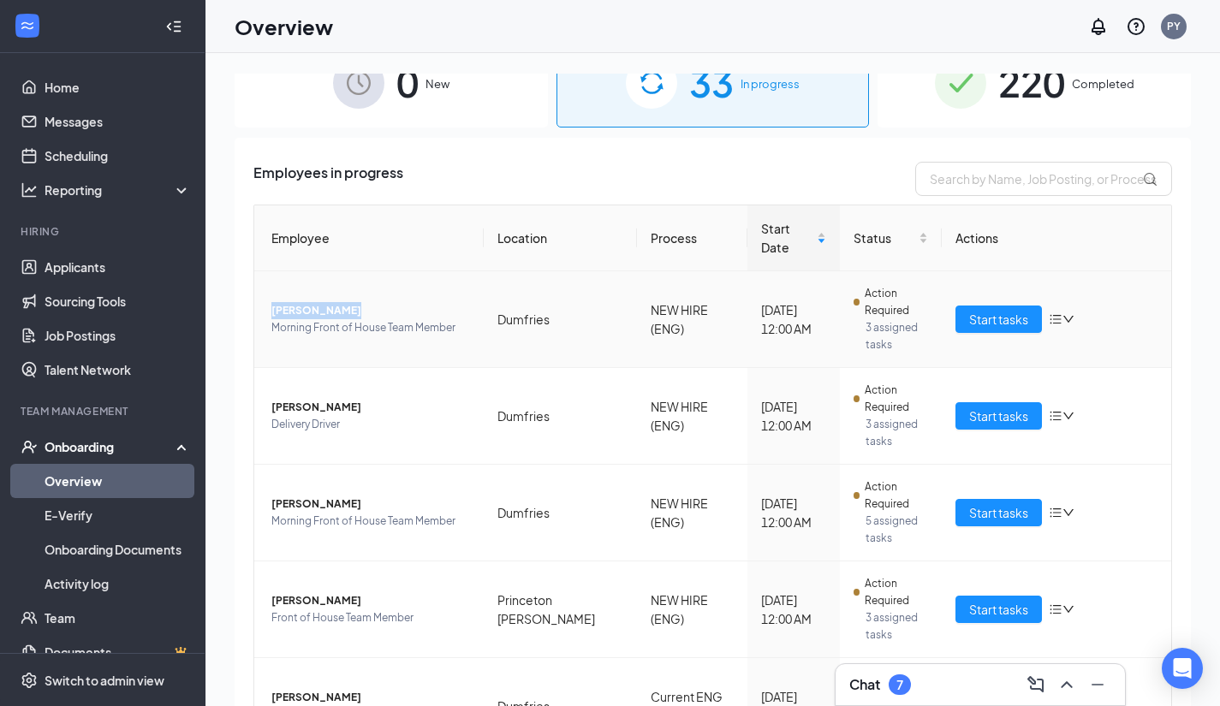
drag, startPoint x: 346, startPoint y: 294, endPoint x: 261, endPoint y: 296, distance: 84.8
click at [261, 296] on td "[PERSON_NAME] Morning Front of House Team Member" at bounding box center [368, 319] width 229 height 97
drag, startPoint x: 340, startPoint y: 385, endPoint x: 270, endPoint y: 393, distance: 70.6
click at [270, 393] on td "[PERSON_NAME] Delivery Driver" at bounding box center [368, 416] width 229 height 97
drag, startPoint x: 369, startPoint y: 579, endPoint x: 273, endPoint y: 583, distance: 96.0
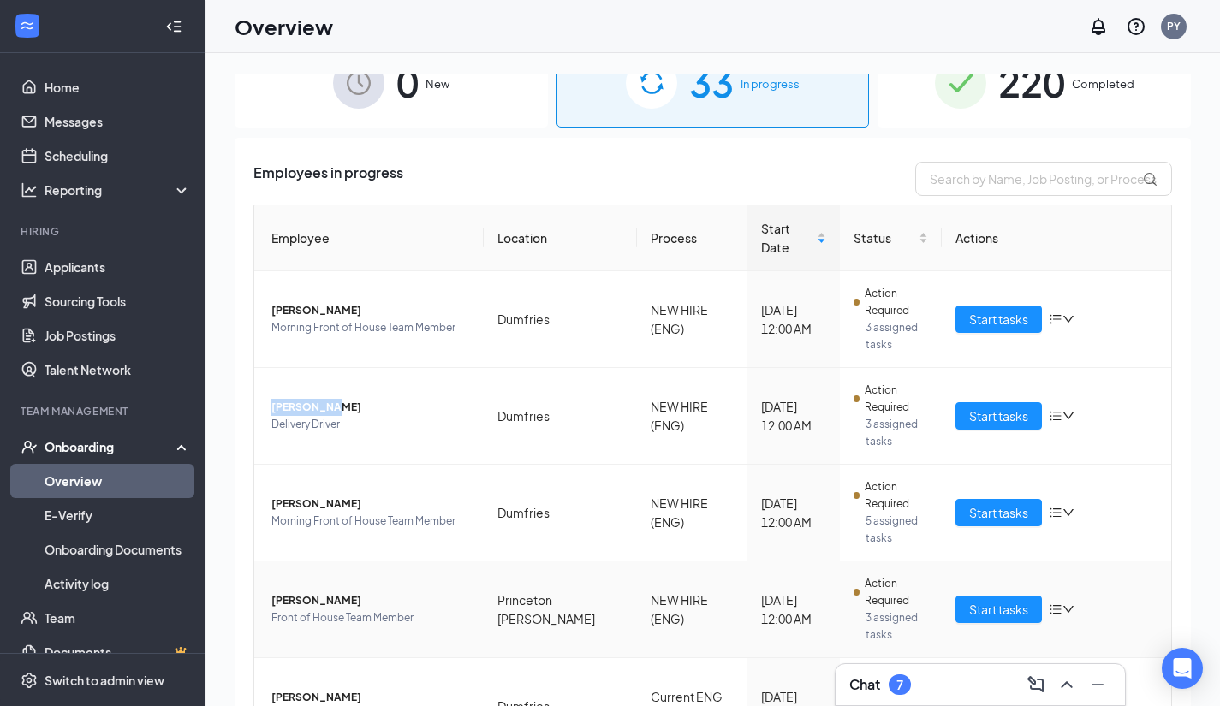
click at [273, 592] on span "[PERSON_NAME]" at bounding box center [370, 600] width 199 height 17
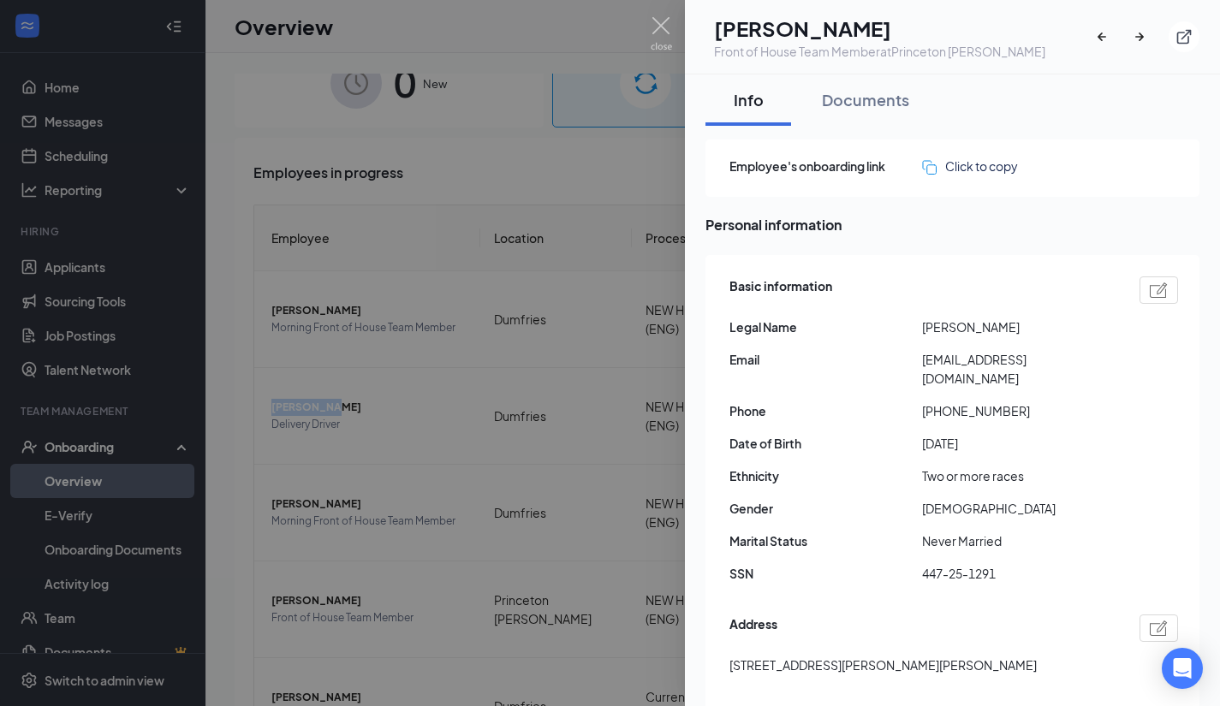
drag, startPoint x: 1034, startPoint y: 337, endPoint x: 920, endPoint y: 336, distance: 113.8
click at [920, 336] on div "Basic information Legal Name [PERSON_NAME] Email [EMAIL_ADDRESS][DOMAIN_NAME] P…" at bounding box center [953, 434] width 449 height 324
copy div "[PERSON_NAME]"
drag, startPoint x: 282, startPoint y: 635, endPoint x: 328, endPoint y: 669, distance: 56.8
click at [282, 635] on div at bounding box center [610, 353] width 1220 height 706
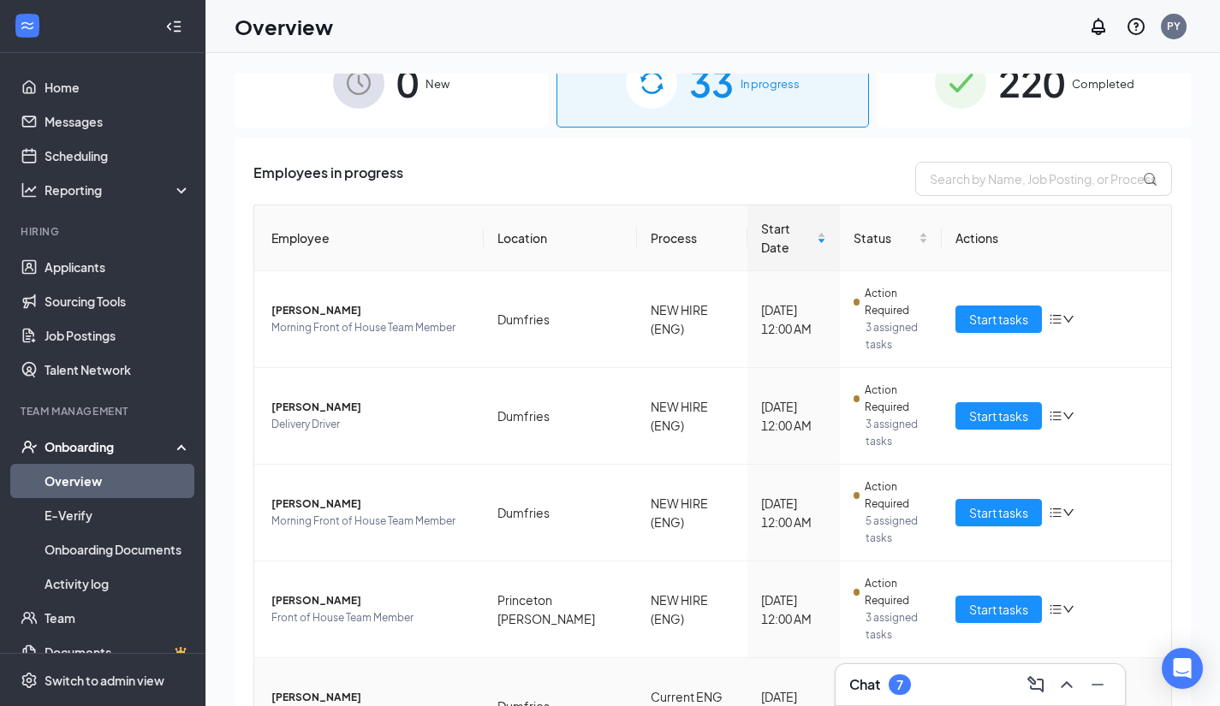
drag, startPoint x: 368, startPoint y: 677, endPoint x: 271, endPoint y: 681, distance: 96.8
click at [271, 689] on span "[PERSON_NAME]" at bounding box center [370, 697] width 199 height 17
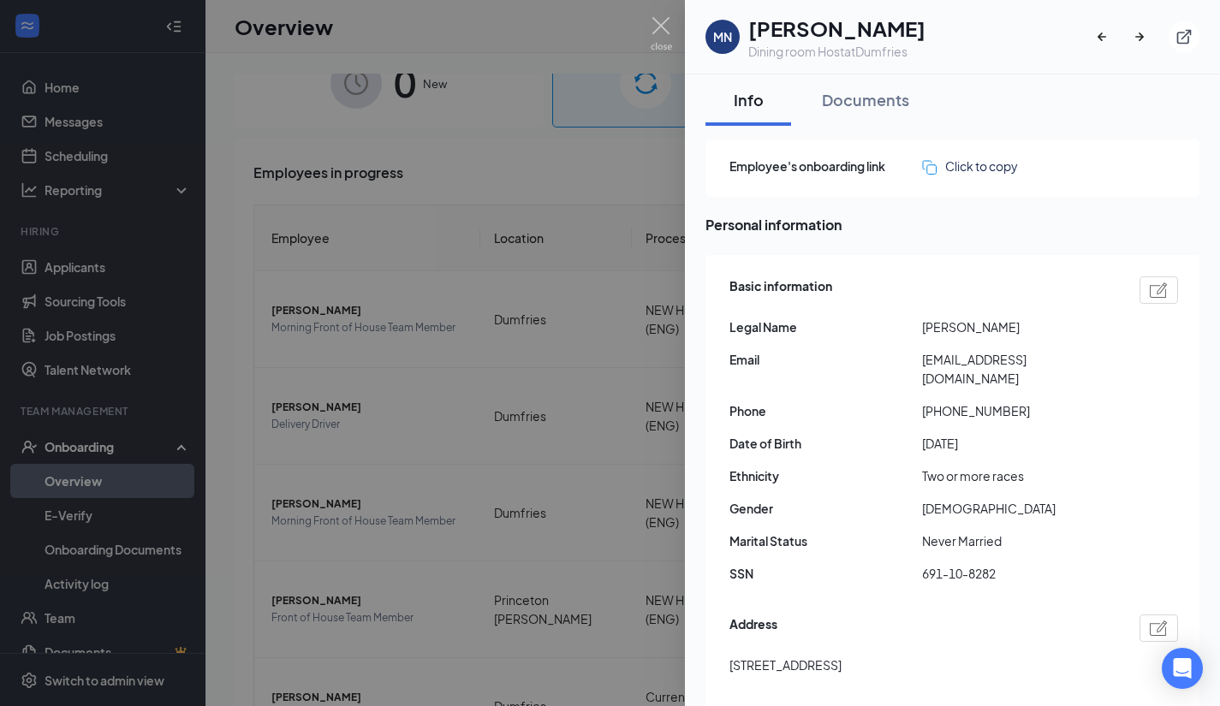
drag, startPoint x: 1033, startPoint y: 332, endPoint x: 918, endPoint y: 331, distance: 114.7
click at [918, 331] on div "Legal Name [PERSON_NAME]" at bounding box center [953, 327] width 449 height 19
copy div "[PERSON_NAME]"
click at [652, 21] on img at bounding box center [661, 33] width 21 height 33
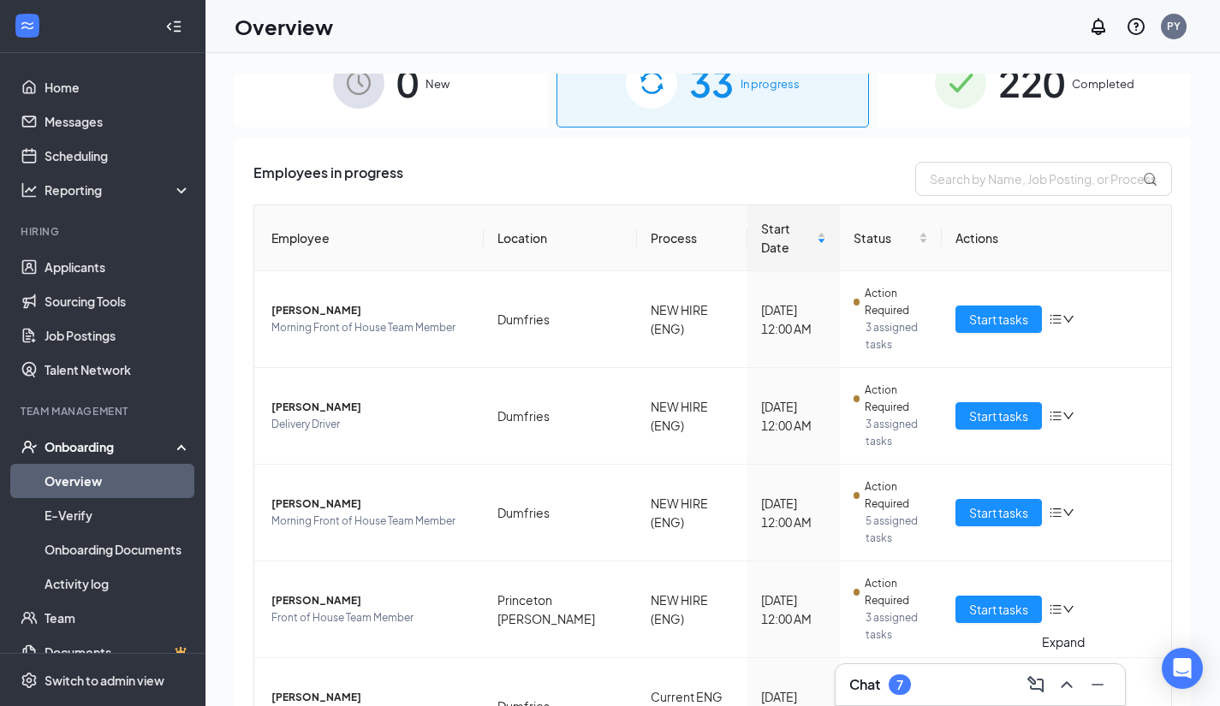
click at [1073, 693] on icon "ChevronUp" at bounding box center [1066, 684] width 21 height 21
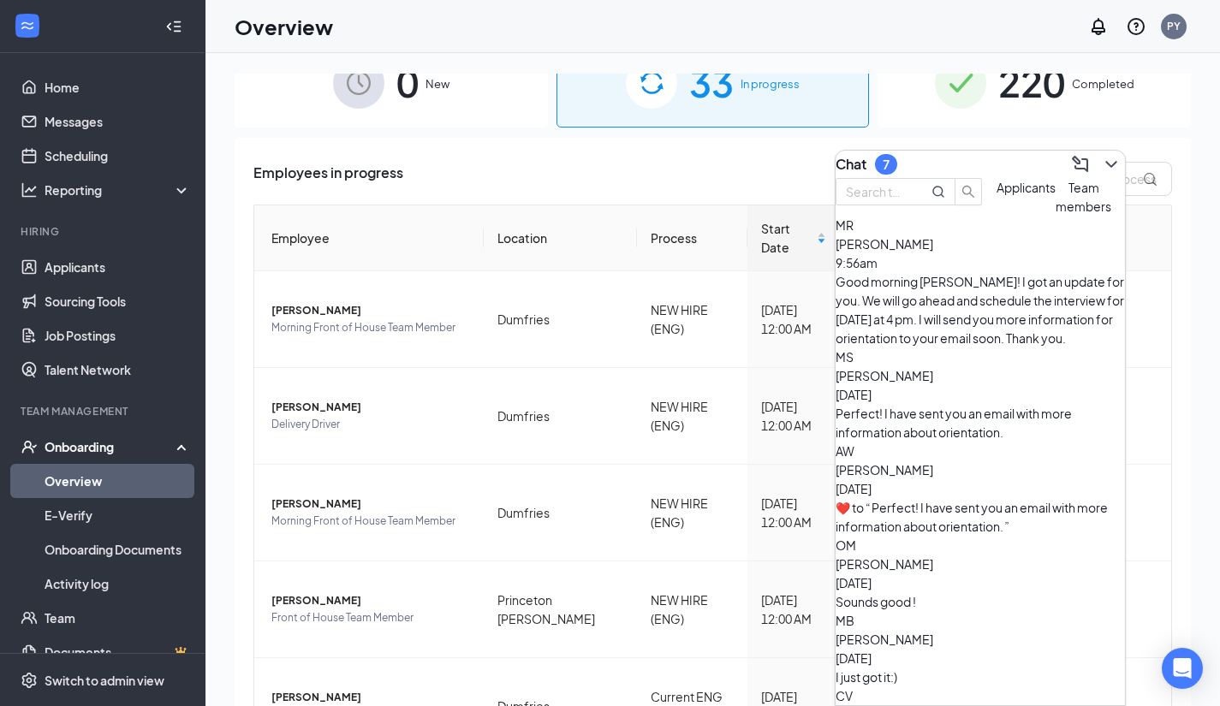
click at [996, 195] on span "Applicants" at bounding box center [1025, 187] width 59 height 15
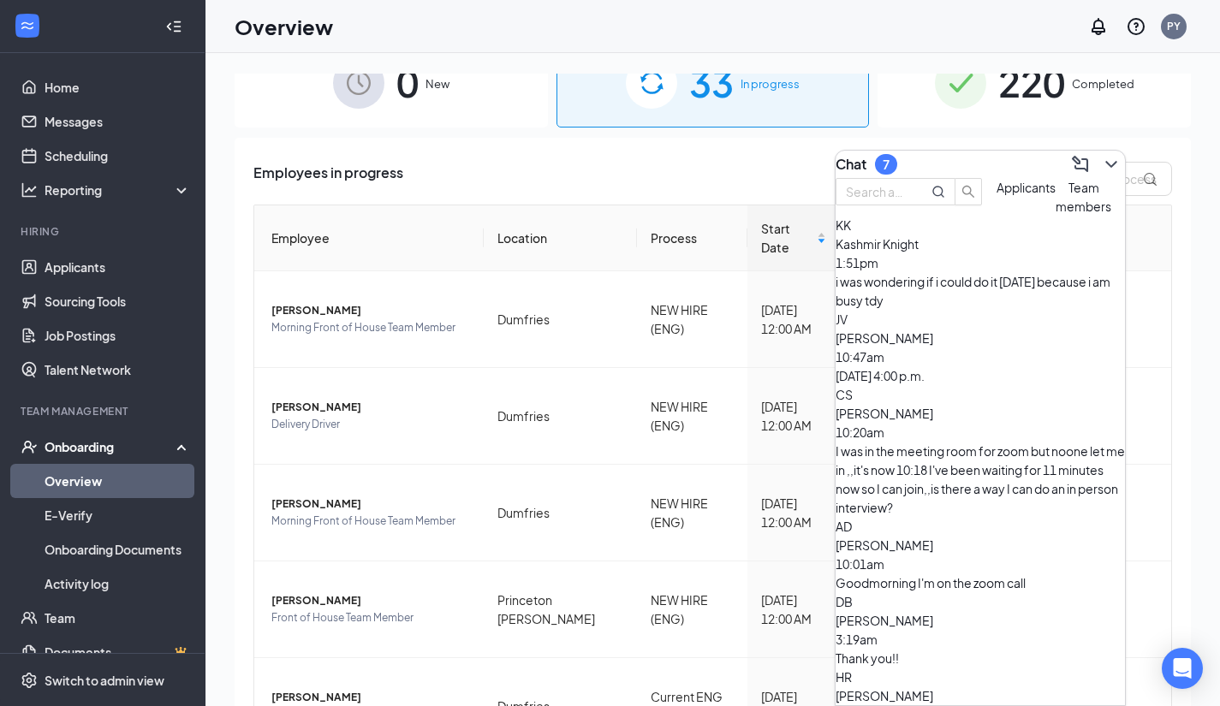
click at [938, 573] on div "Goodmorning I'm on the zoom call" at bounding box center [979, 582] width 289 height 19
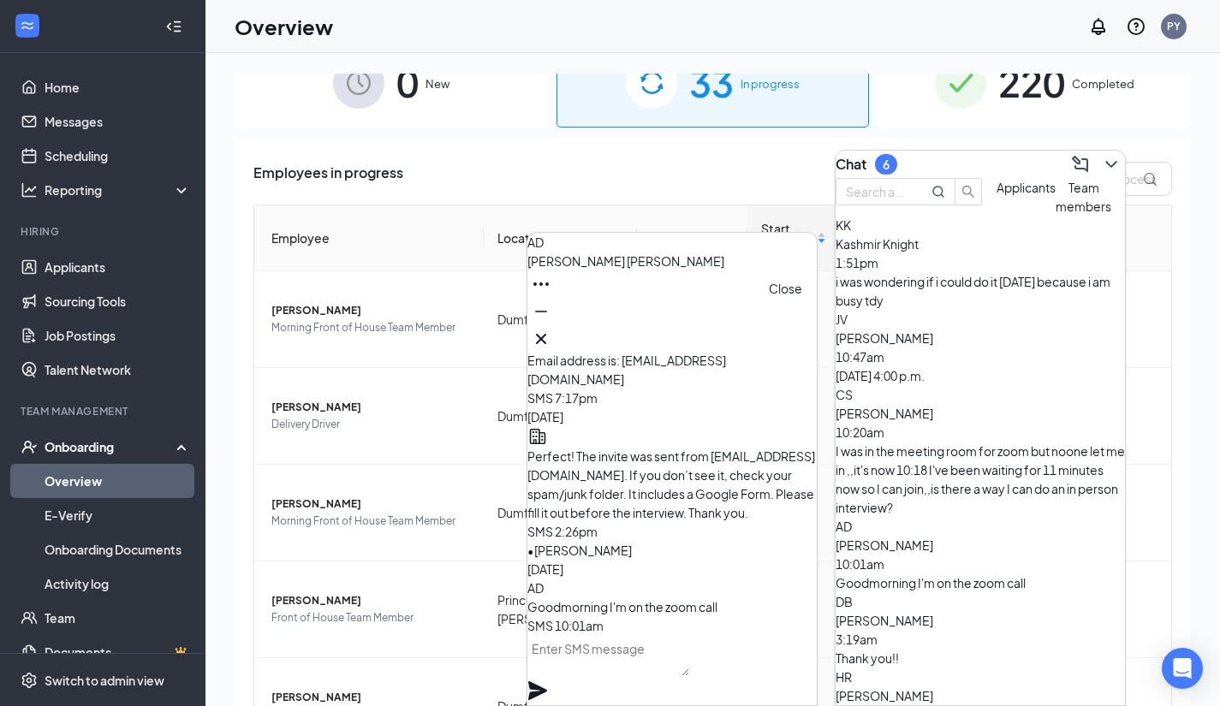
click at [551, 329] on icon "Cross" at bounding box center [541, 339] width 21 height 21
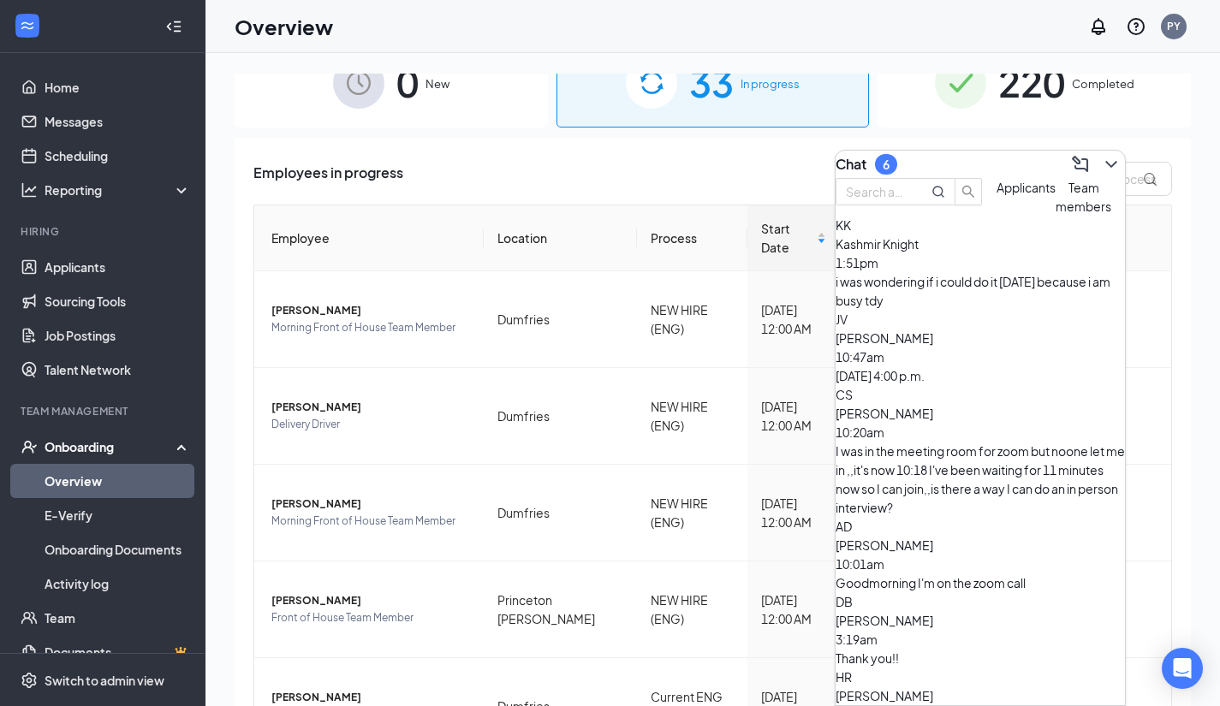
click at [923, 413] on span "[PERSON_NAME]" at bounding box center [884, 413] width 98 height 15
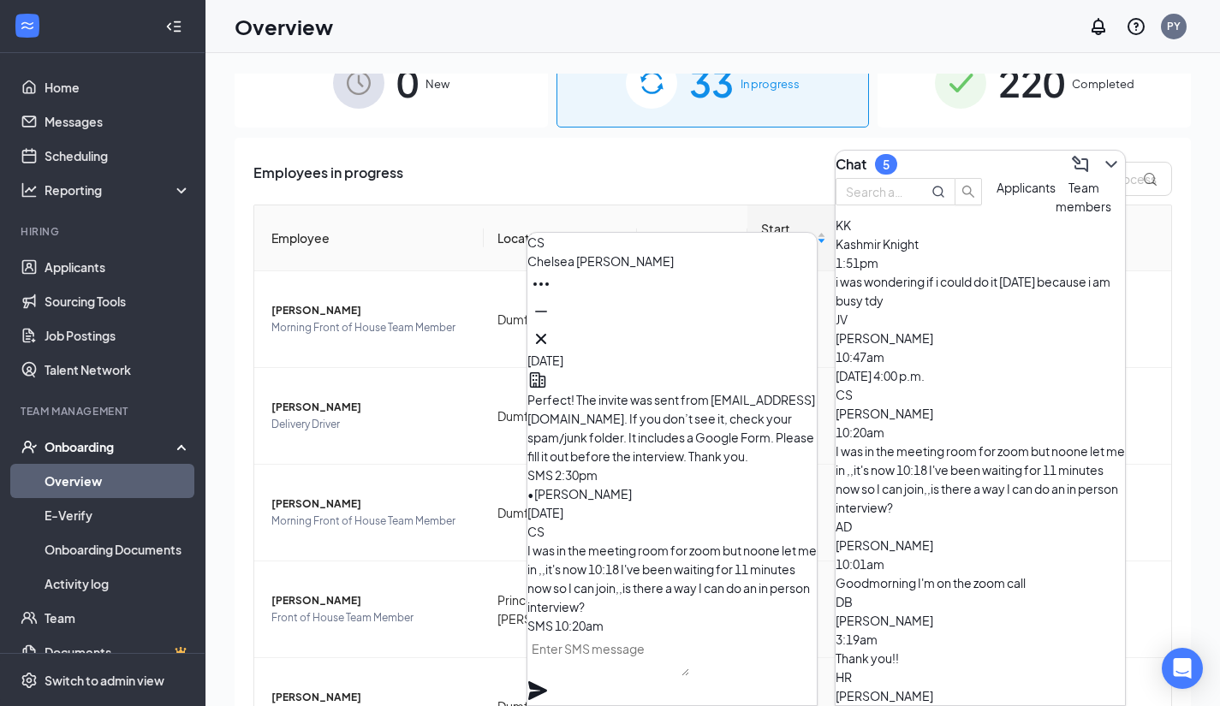
click at [923, 413] on span "[PERSON_NAME]" at bounding box center [884, 413] width 98 height 15
click at [551, 329] on icon "Cross" at bounding box center [541, 339] width 21 height 21
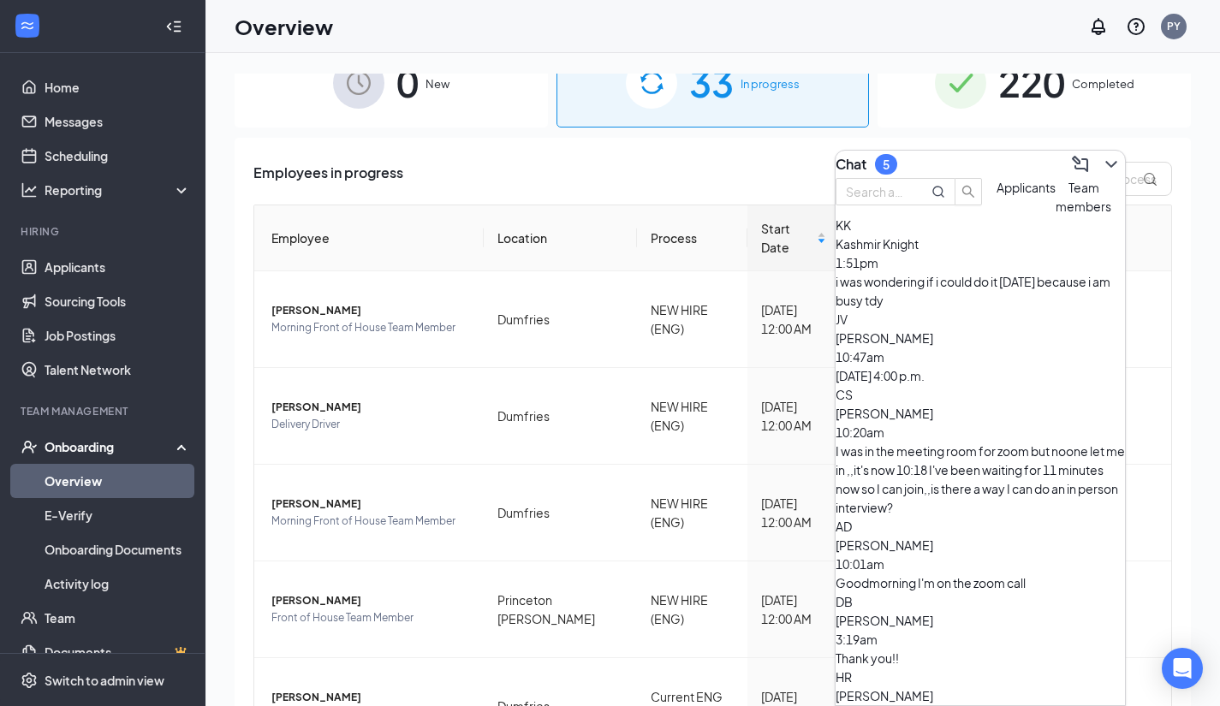
click at [948, 376] on div "[DATE] 4:00 p.m." at bounding box center [979, 375] width 289 height 19
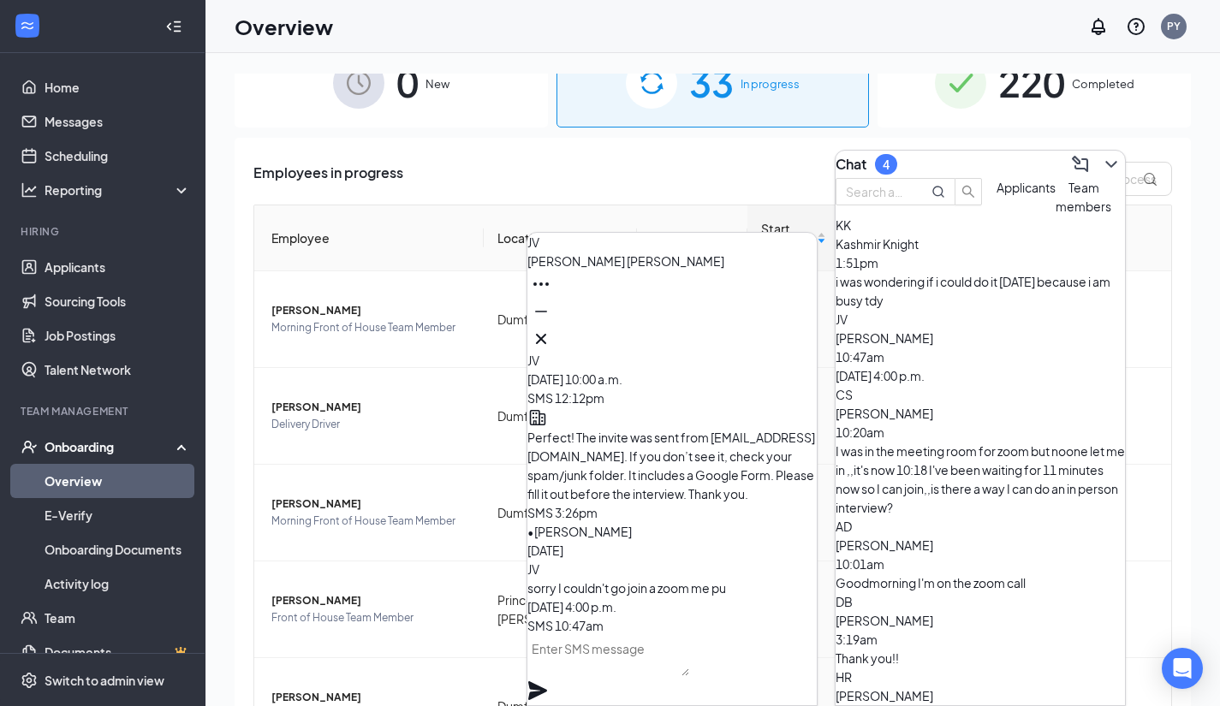
click at [965, 309] on div "i was wondering if i could do it [DATE] because i am busy tdy" at bounding box center [979, 291] width 289 height 38
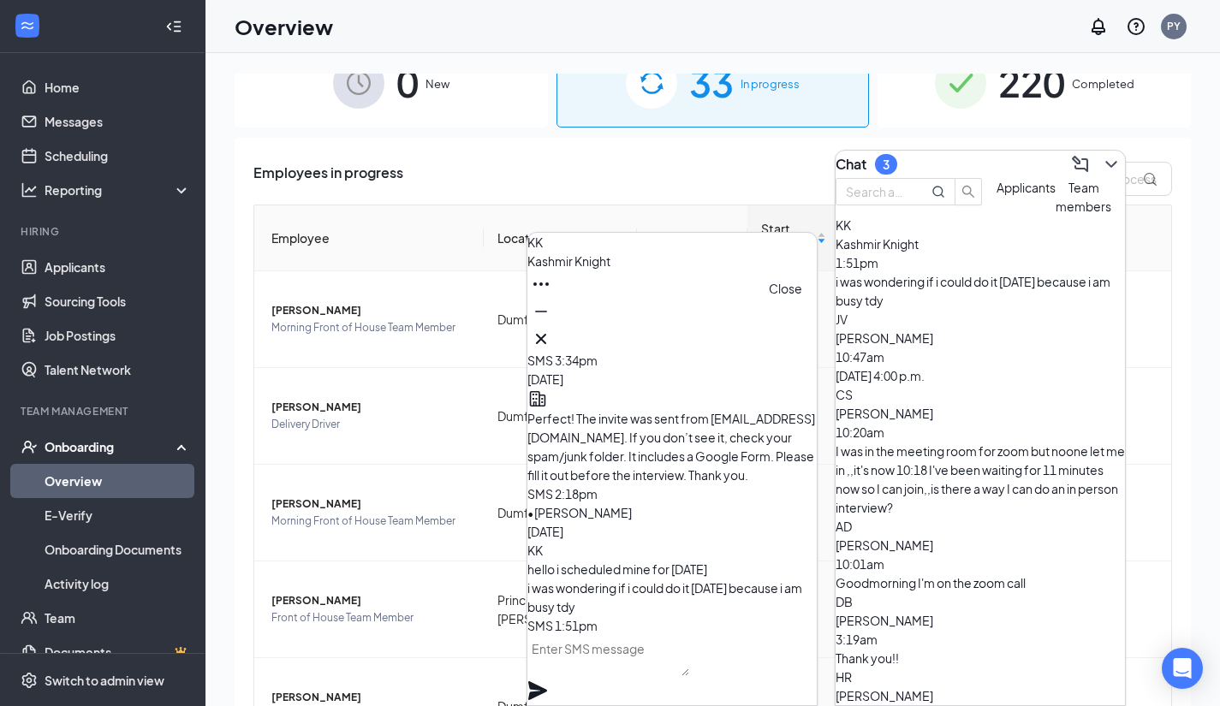
click at [551, 329] on icon "Cross" at bounding box center [541, 339] width 21 height 21
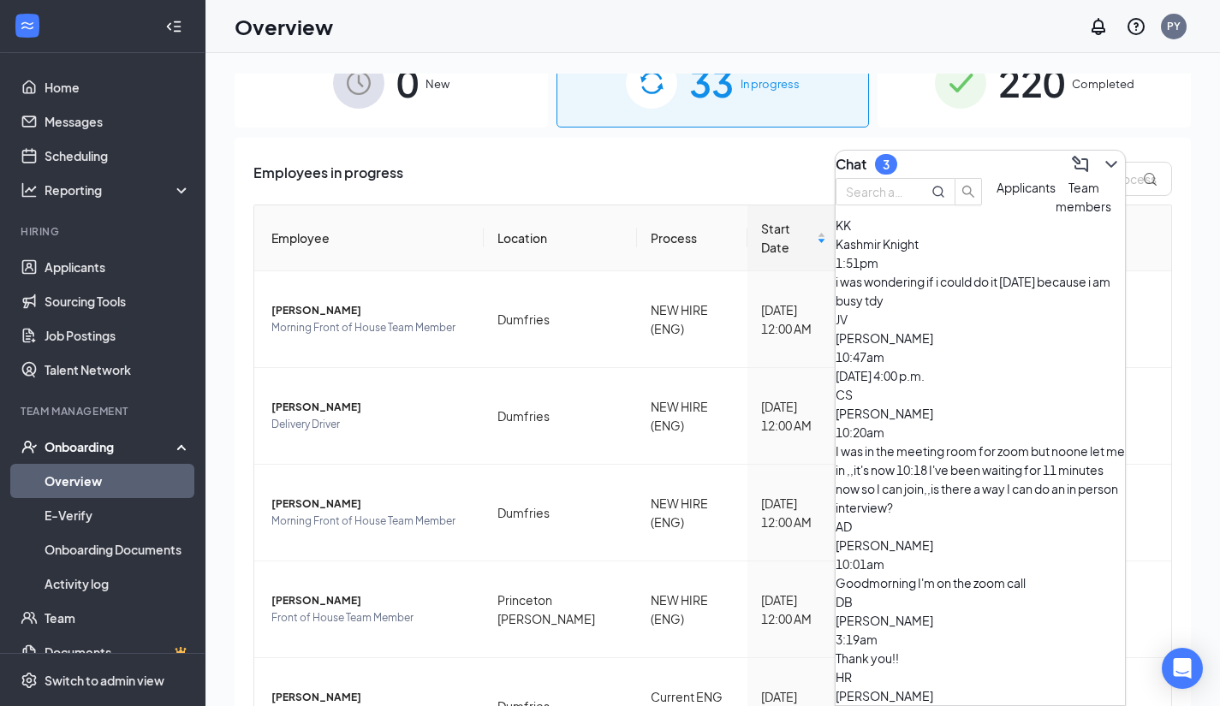
click at [1004, 611] on div "[PERSON_NAME] 3:19am" at bounding box center [979, 630] width 289 height 38
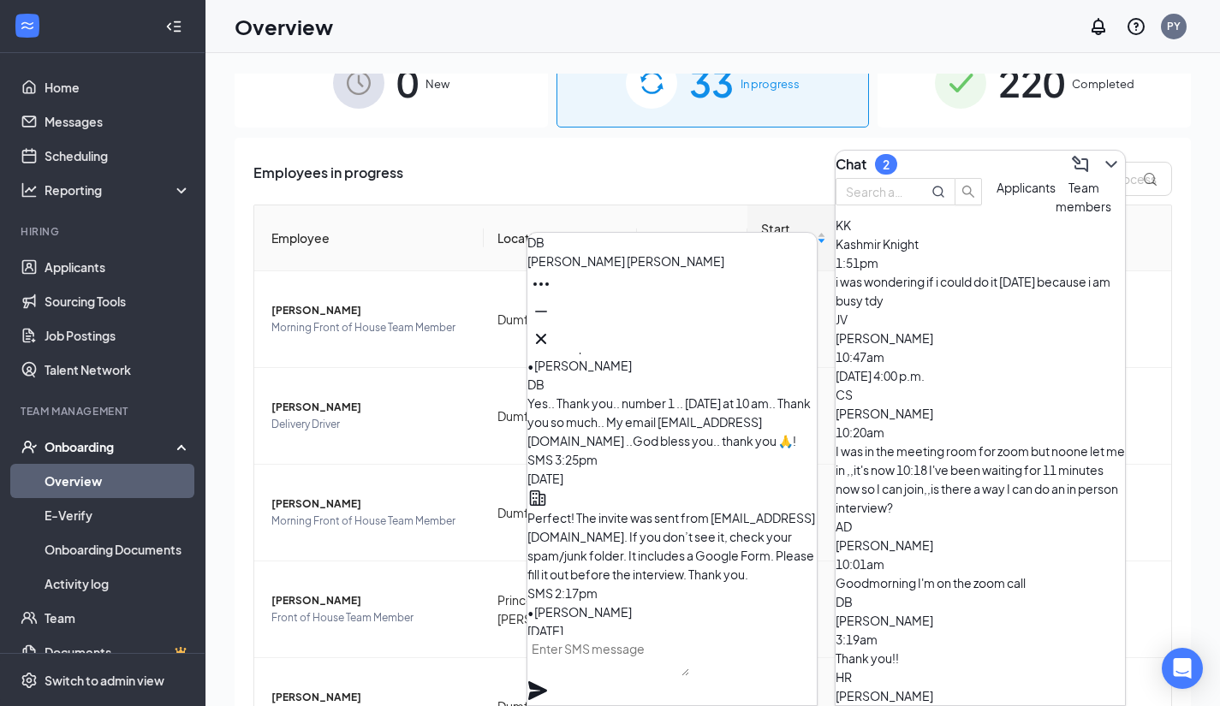
scroll to position [-240, 0]
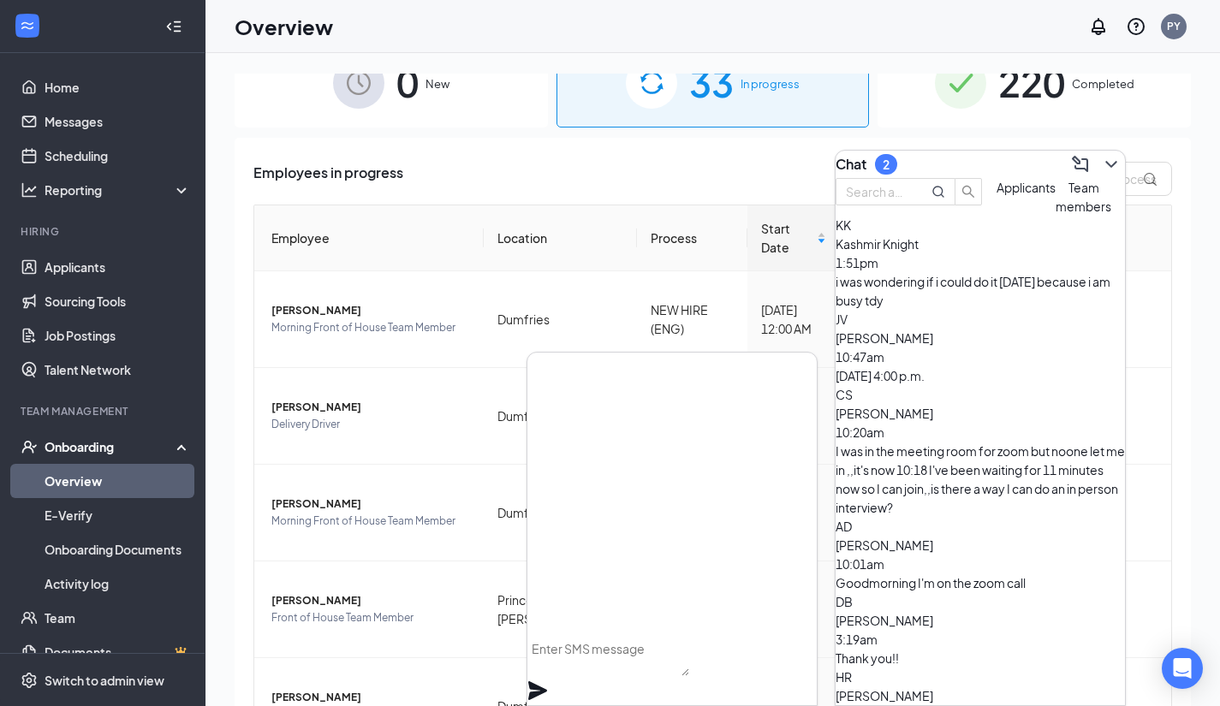
scroll to position [0, 0]
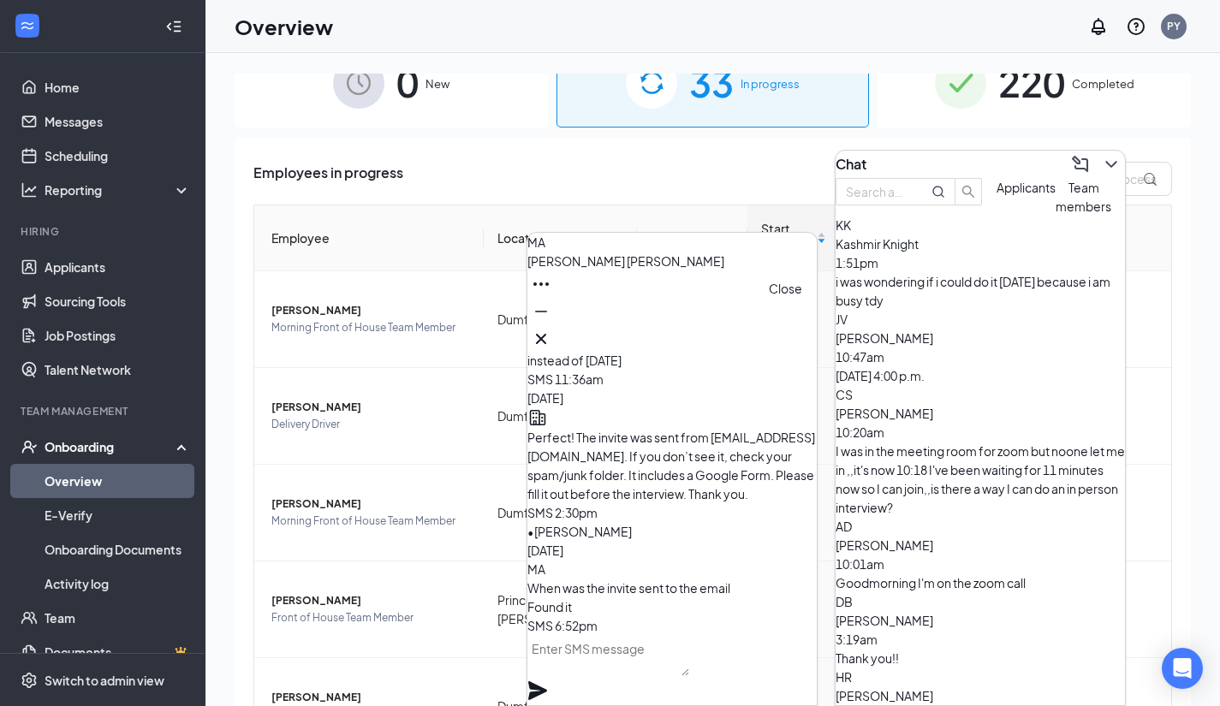
click at [551, 329] on icon "Cross" at bounding box center [541, 339] width 21 height 21
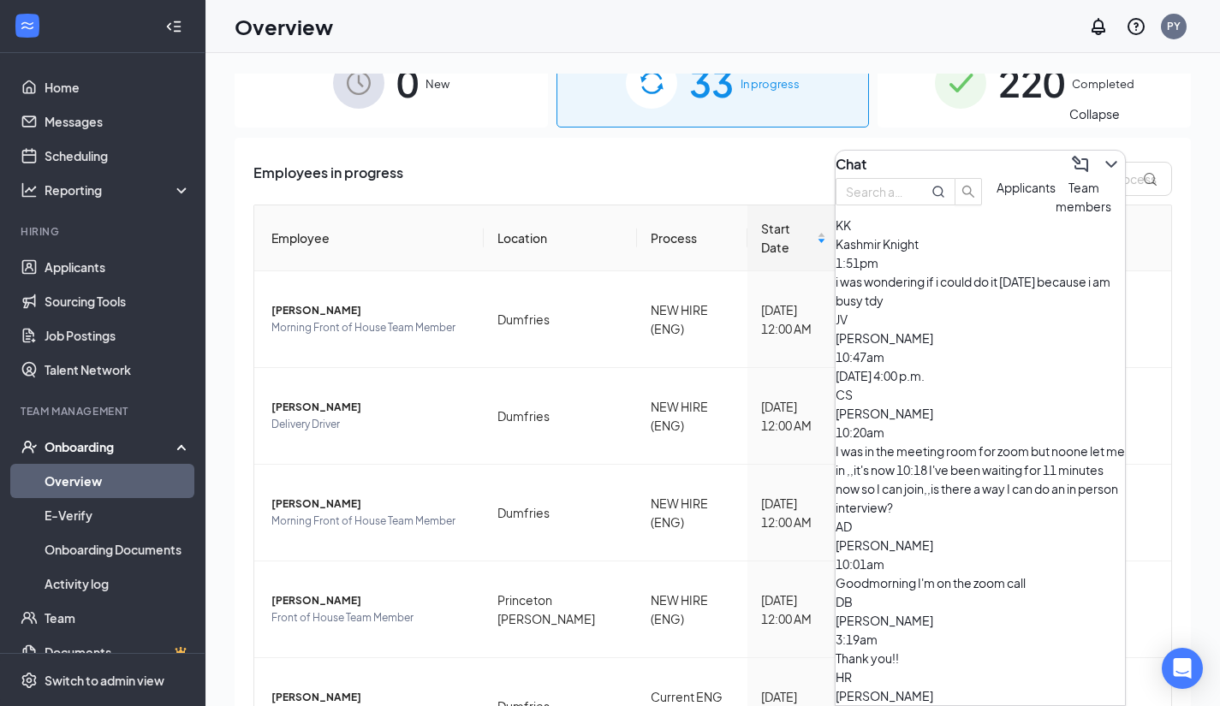
click at [1101, 160] on icon "ChevronDown" at bounding box center [1111, 164] width 21 height 21
